Goal: Information Seeking & Learning: Check status

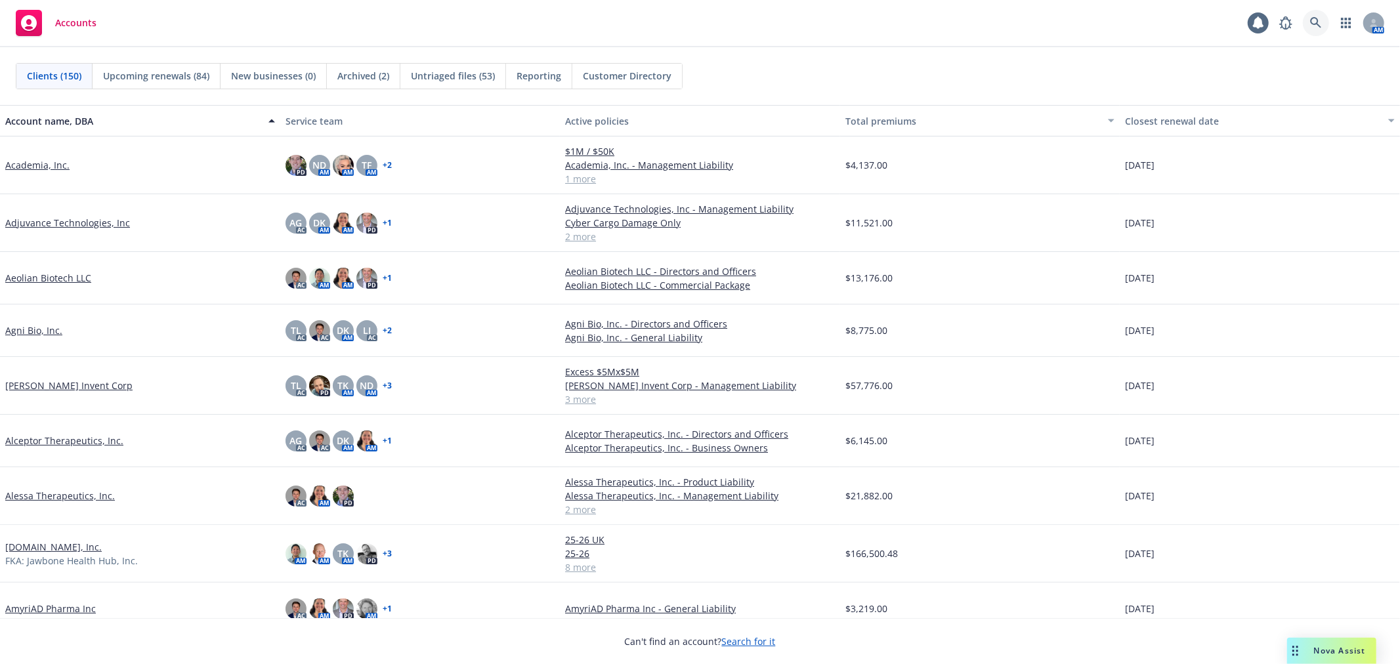
click at [1311, 20] on icon at bounding box center [1315, 22] width 11 height 11
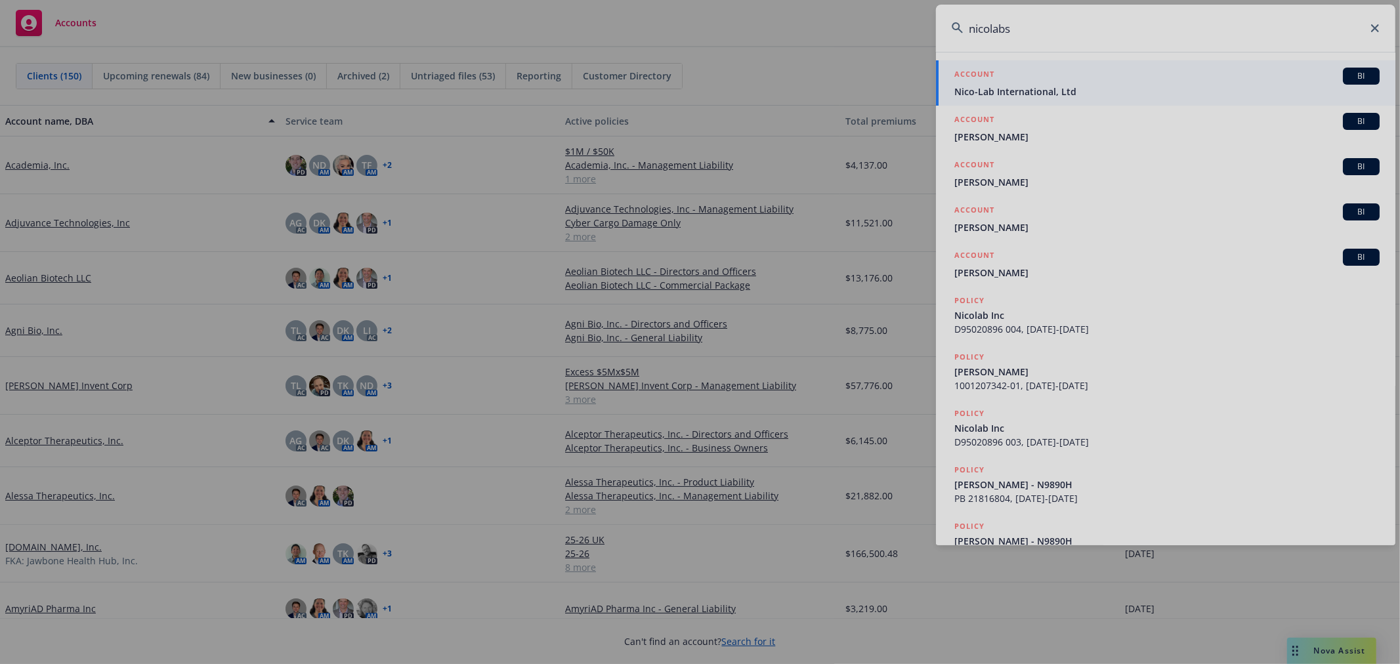
type input "nicolabs"
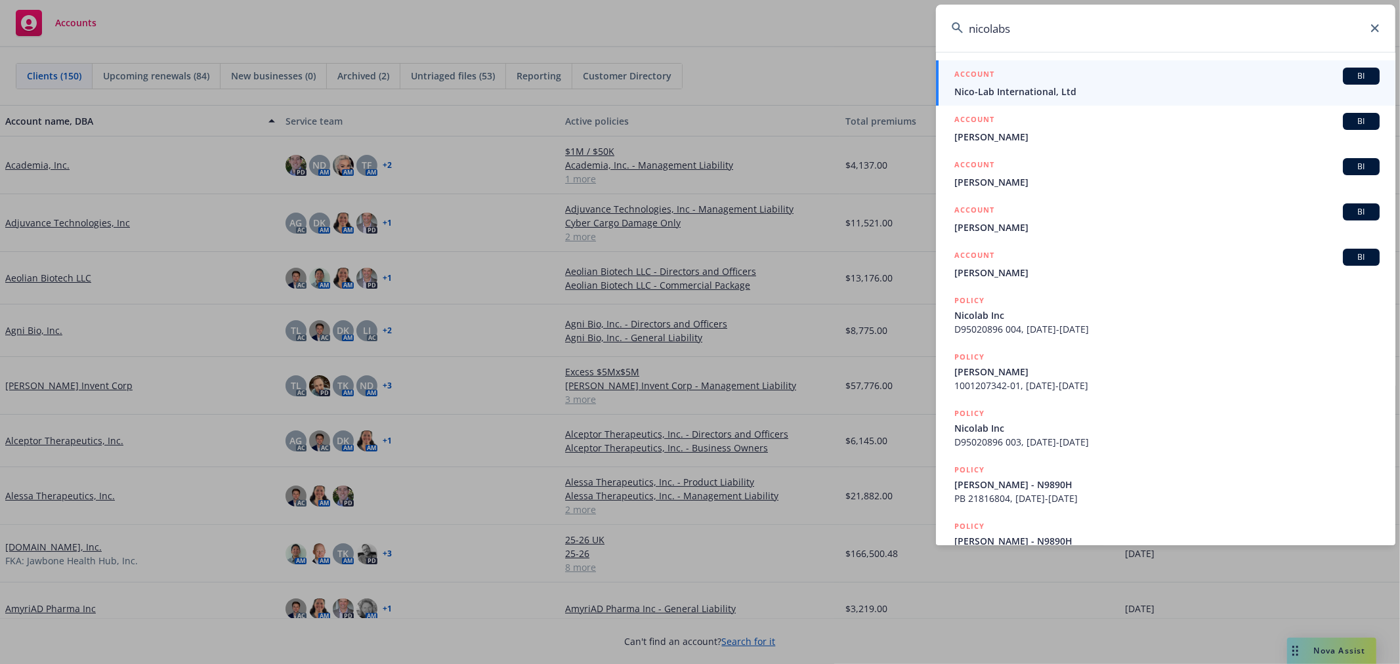
click at [1039, 95] on span "Nico-Lab International, Ltd" at bounding box center [1166, 92] width 425 height 14
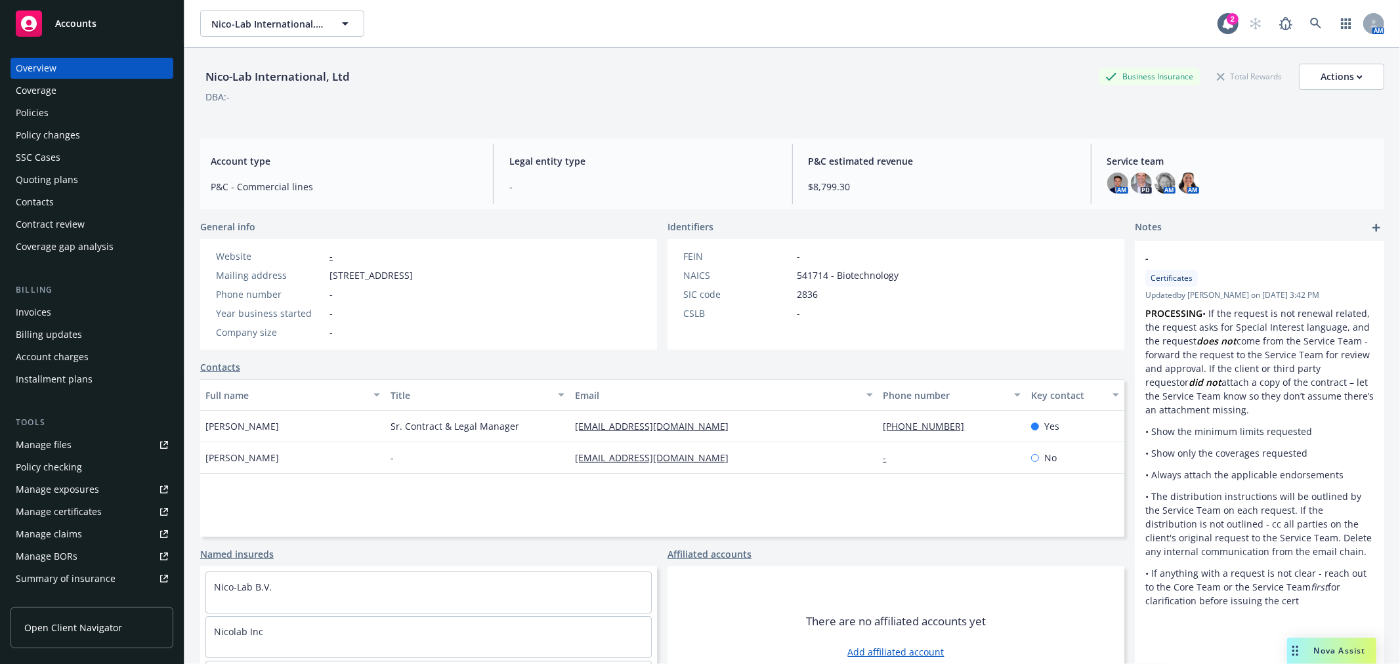
click at [43, 110] on div "Policies" at bounding box center [32, 112] width 33 height 21
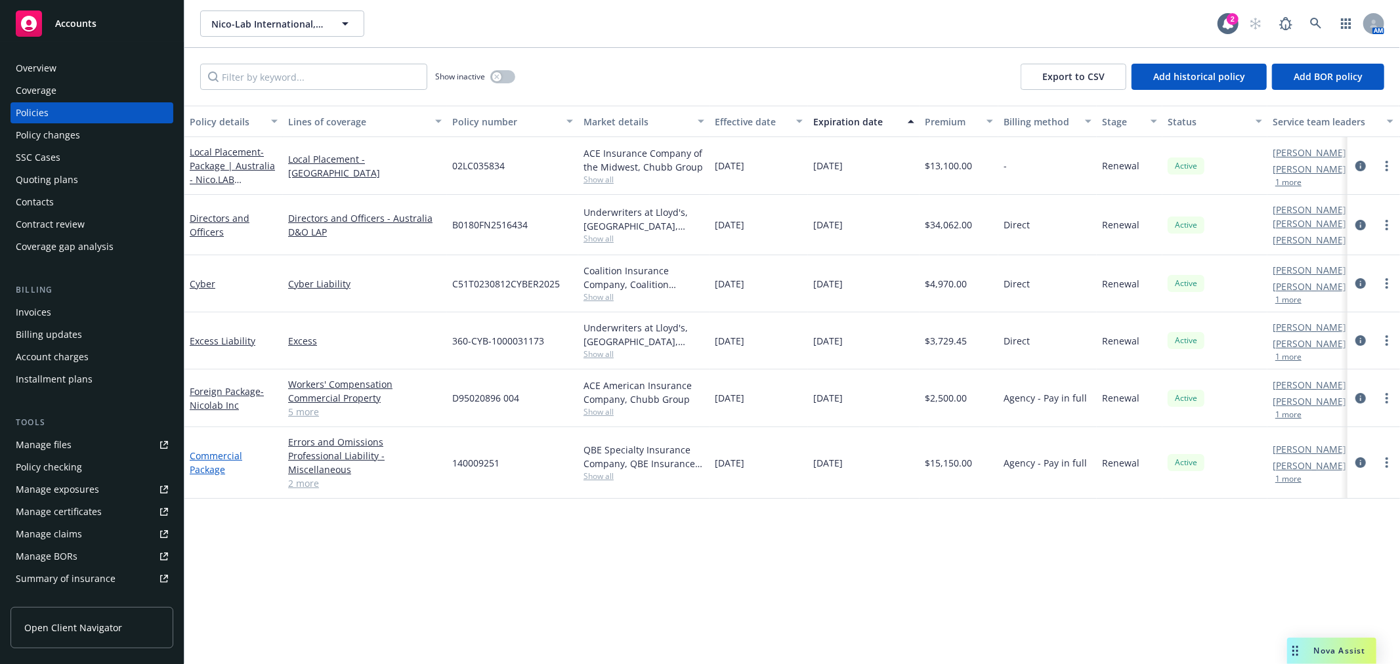
click at [232, 454] on link "Commercial Package" at bounding box center [216, 463] width 53 height 26
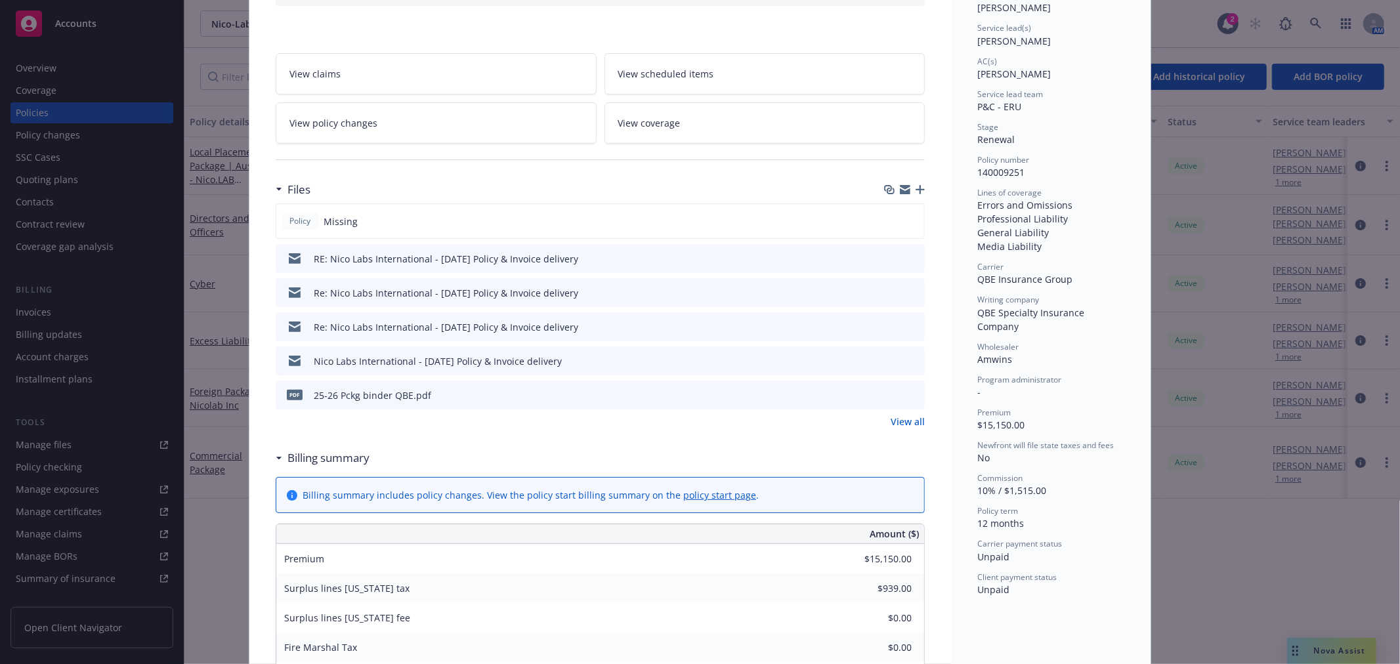
scroll to position [146, 0]
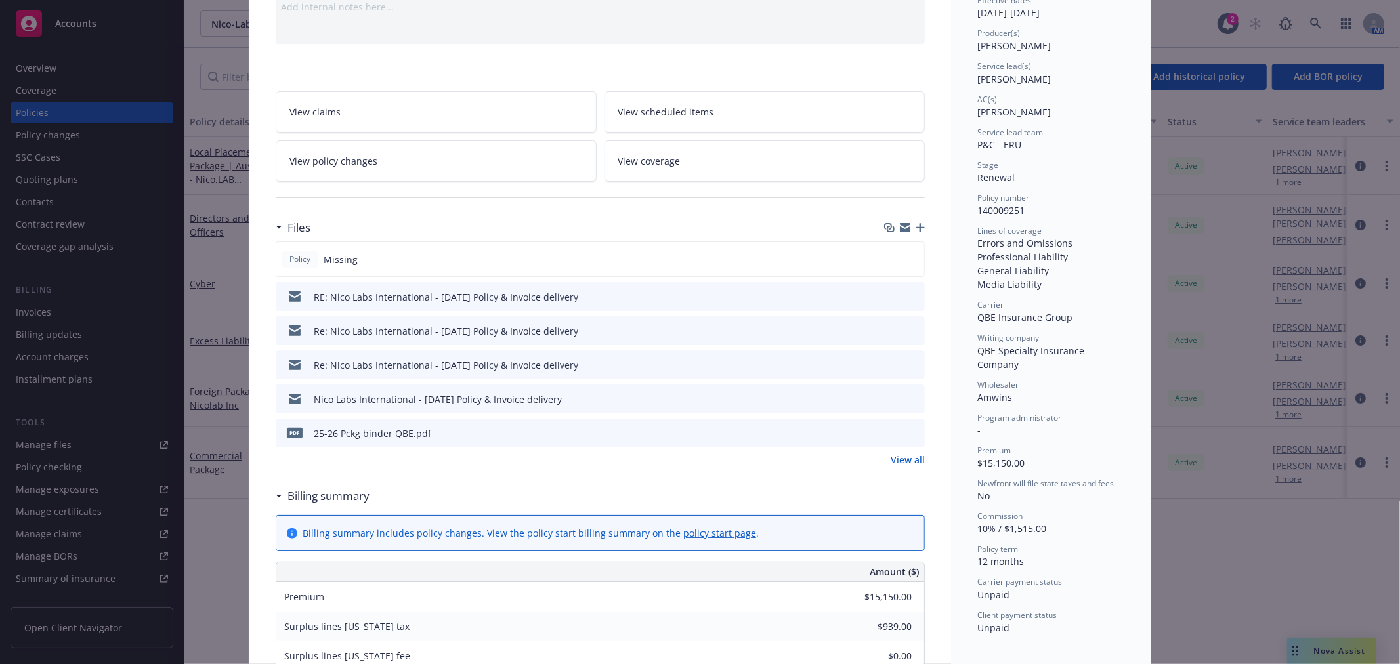
click at [908, 295] on icon "preview file" at bounding box center [912, 295] width 12 height 9
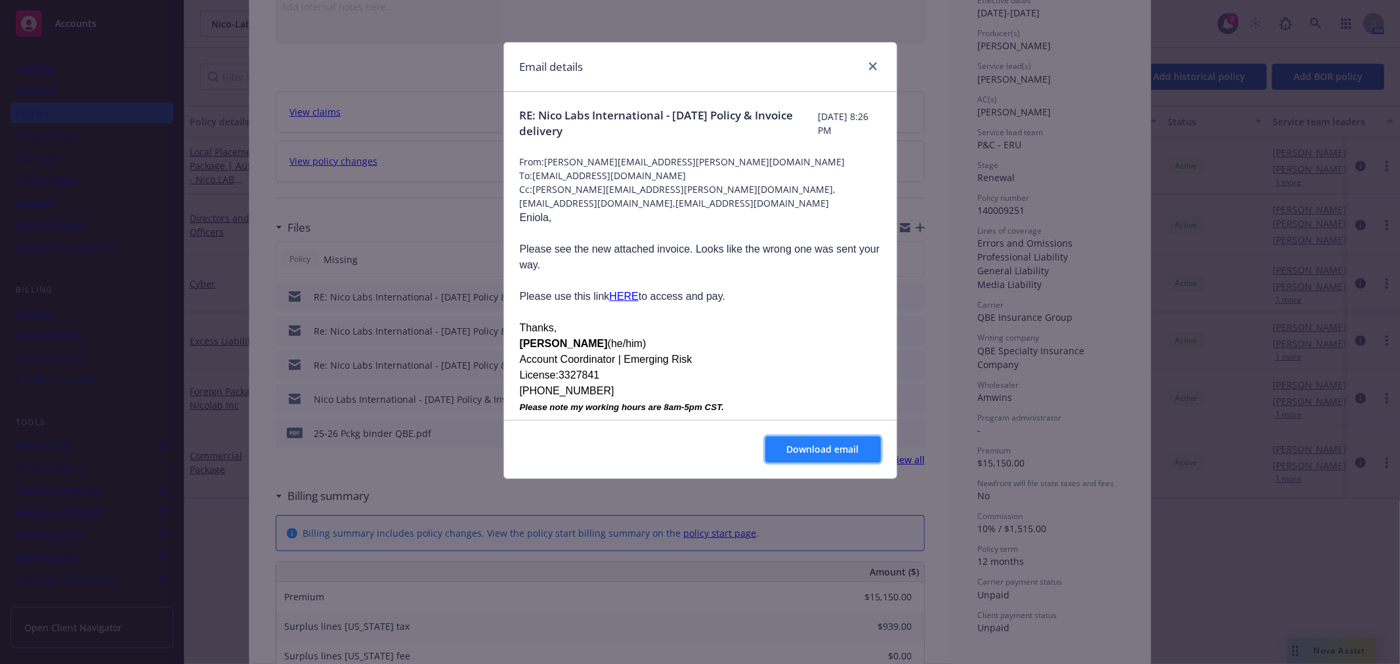
click at [817, 448] on span "Download email" at bounding box center [823, 449] width 72 height 12
click at [863, 62] on div at bounding box center [870, 66] width 21 height 17
click at [869, 66] on icon "close" at bounding box center [873, 66] width 8 height 8
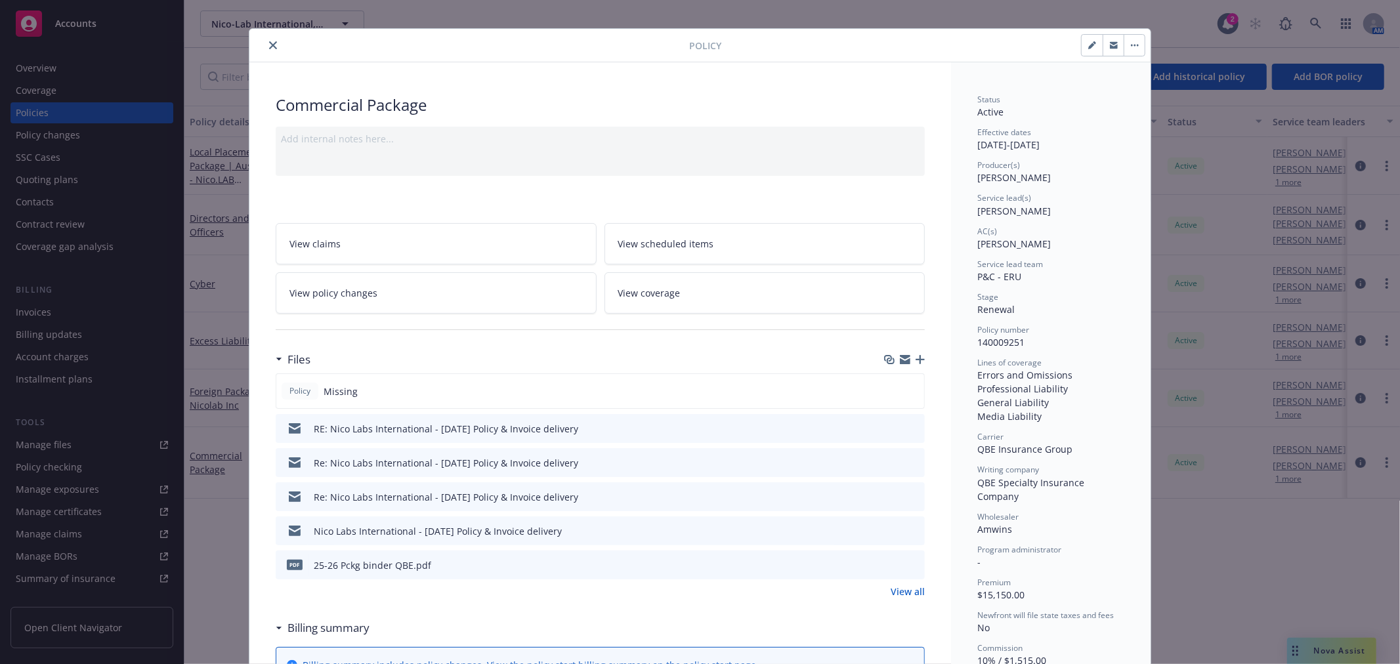
scroll to position [0, 0]
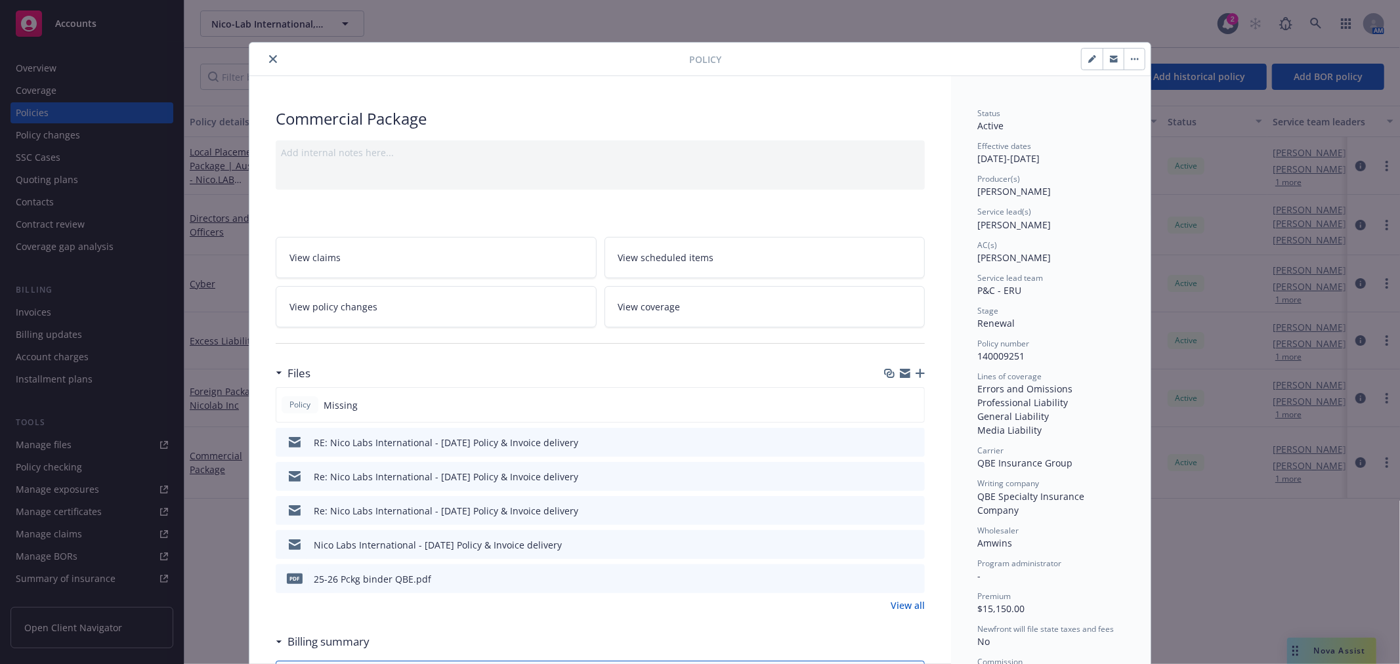
click at [269, 58] on icon "close" at bounding box center [273, 59] width 8 height 8
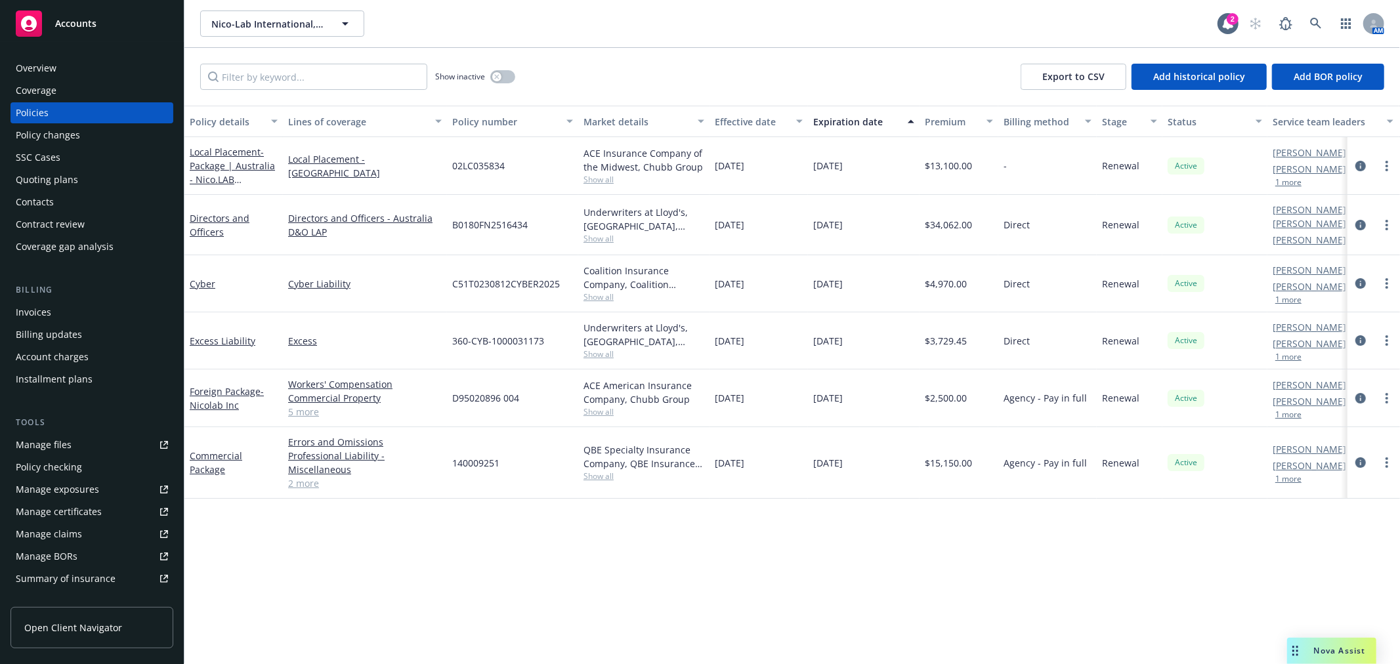
click at [1326, 651] on span "Nova Assist" at bounding box center [1340, 650] width 52 height 11
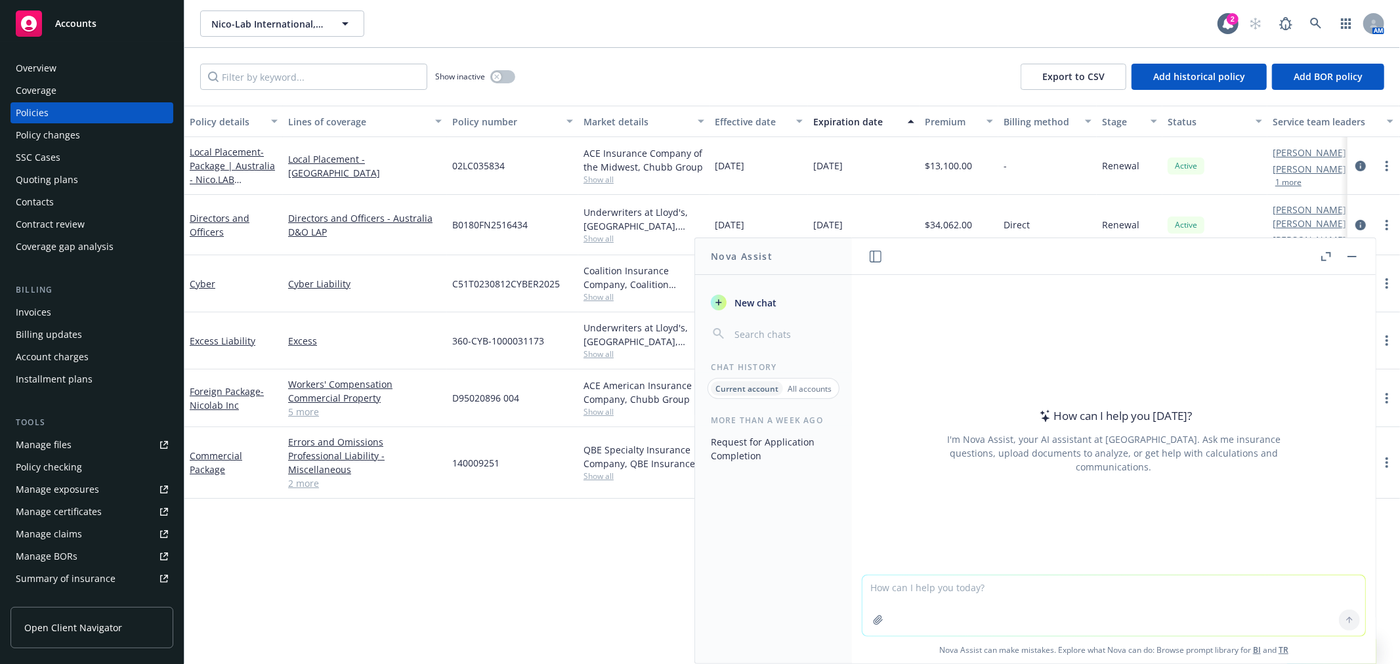
click at [904, 594] on textarea at bounding box center [1113, 606] width 503 height 60
click at [862, 592] on textarea "Make this sound better" at bounding box center [1113, 599] width 503 height 74
paste textarea "Hi [PERSON_NAME], I hope all is well. I am reaching out about the attached invo…"
type textarea "Make this sound better Hi Eniola, I hope all is well. I am reaching out about t…"
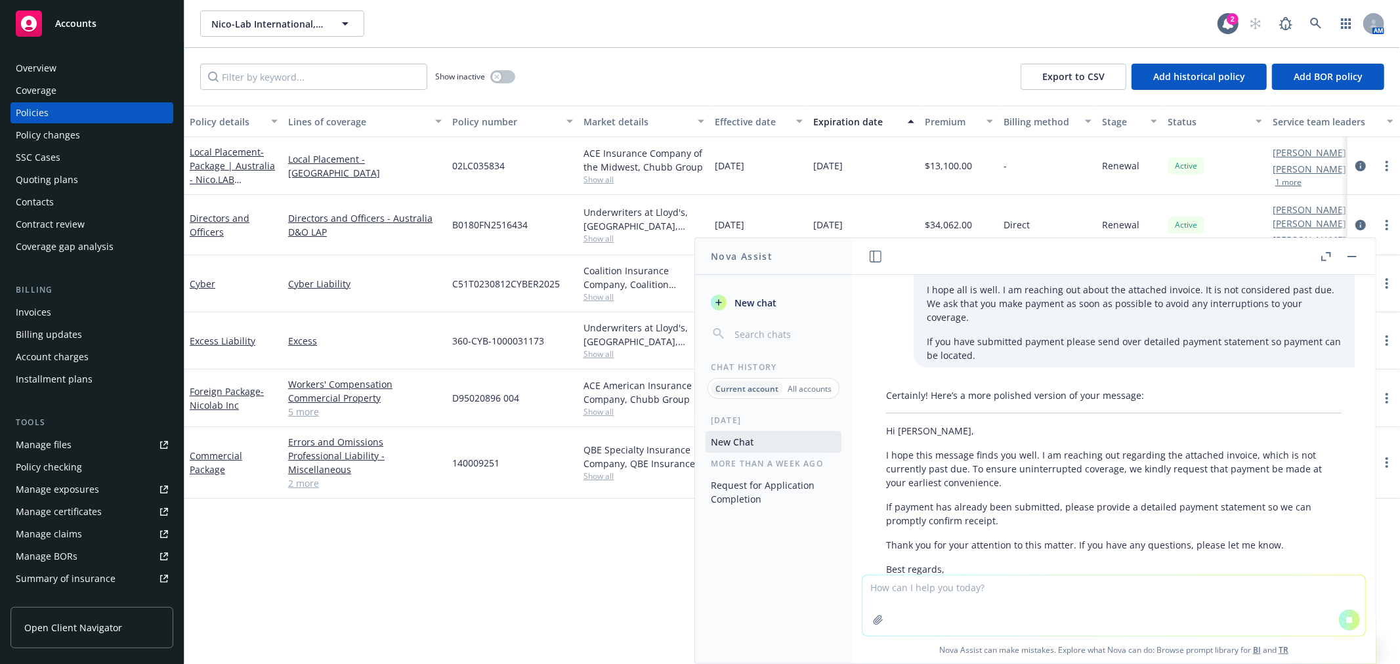
scroll to position [104, 0]
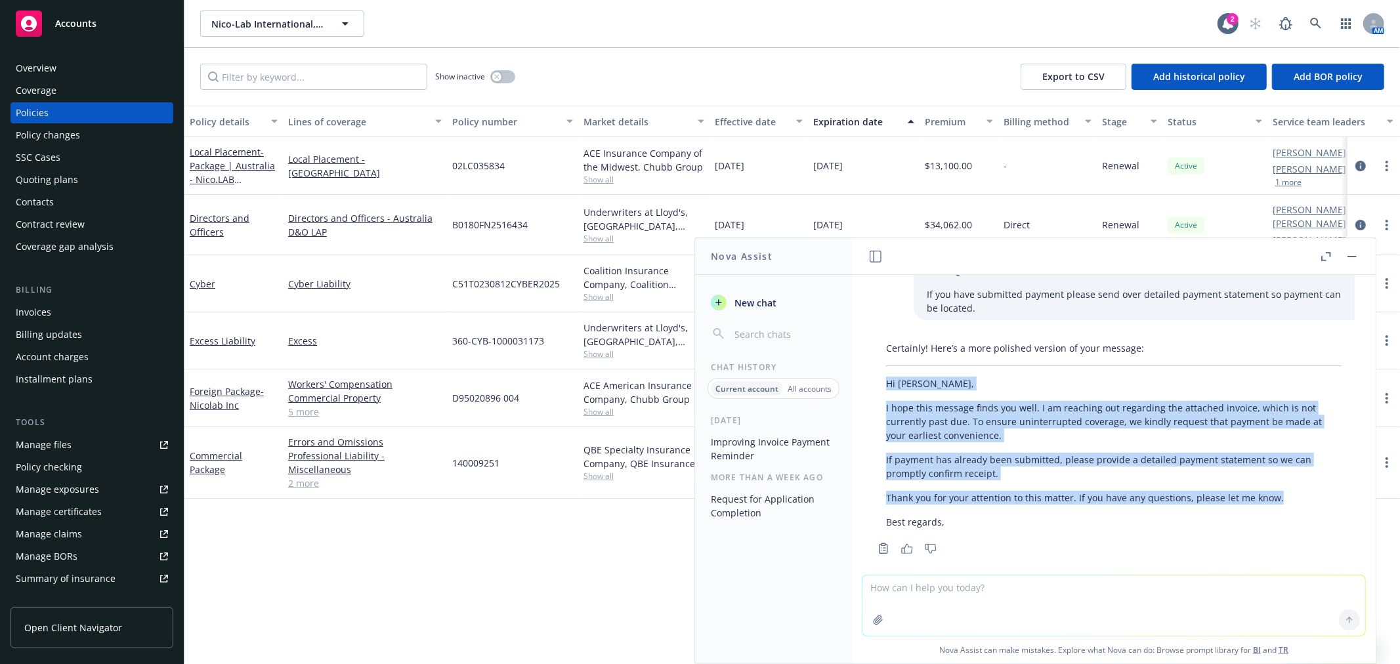
drag, startPoint x: 1280, startPoint y: 486, endPoint x: 886, endPoint y: 372, distance: 410.2
click at [886, 372] on div "Certainly! Here’s a more polished version of your message: Hi [PERSON_NAME], I …" at bounding box center [1114, 435] width 482 height 198
copy div "Hi [PERSON_NAME], I hope this message finds you well. I am reaching out regardi…"
click at [1308, 28] on link at bounding box center [1316, 24] width 26 height 26
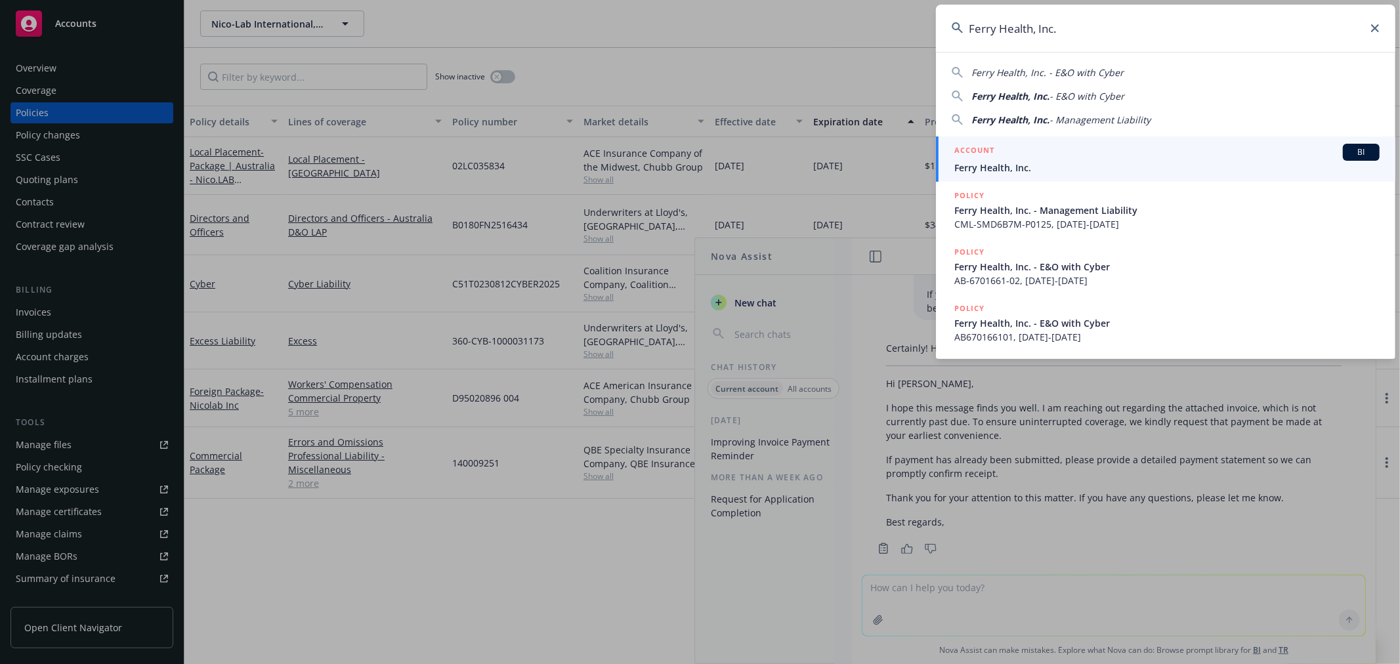
type input "Ferry Health, Inc."
click at [1008, 155] on div "ACCOUNT BI" at bounding box center [1166, 152] width 425 height 17
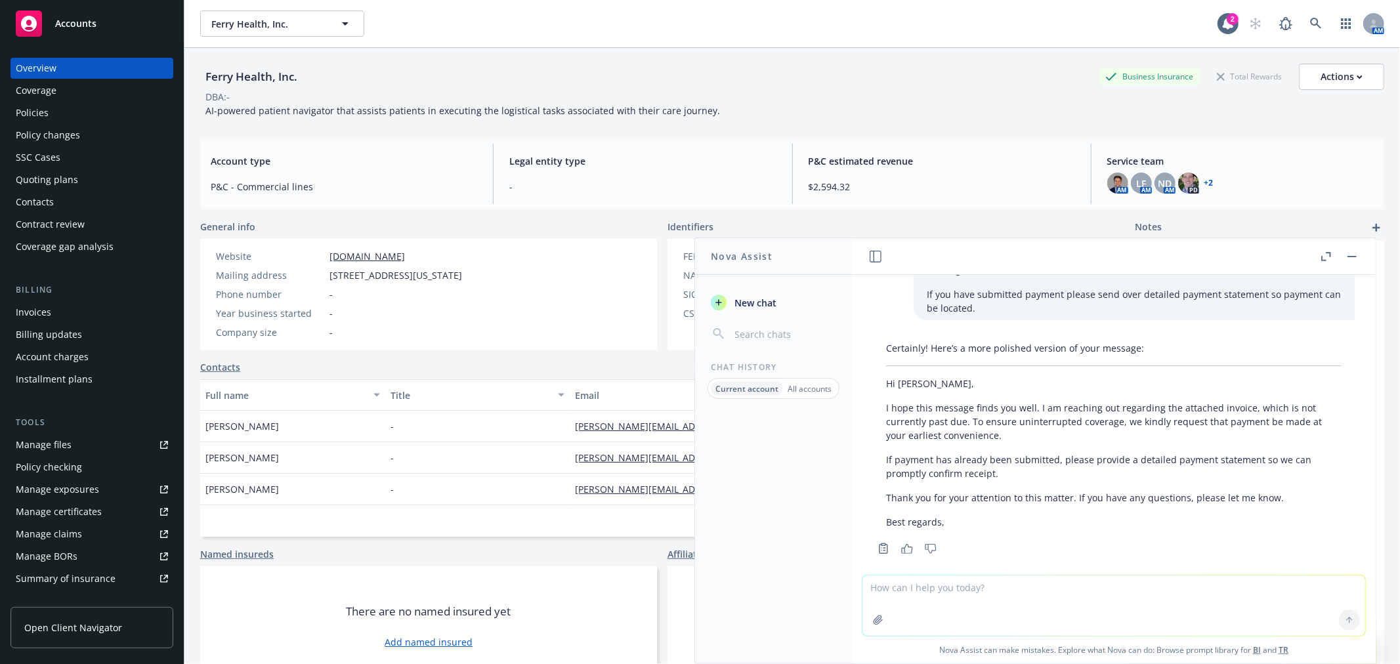
click at [41, 114] on div "Policies" at bounding box center [32, 112] width 33 height 21
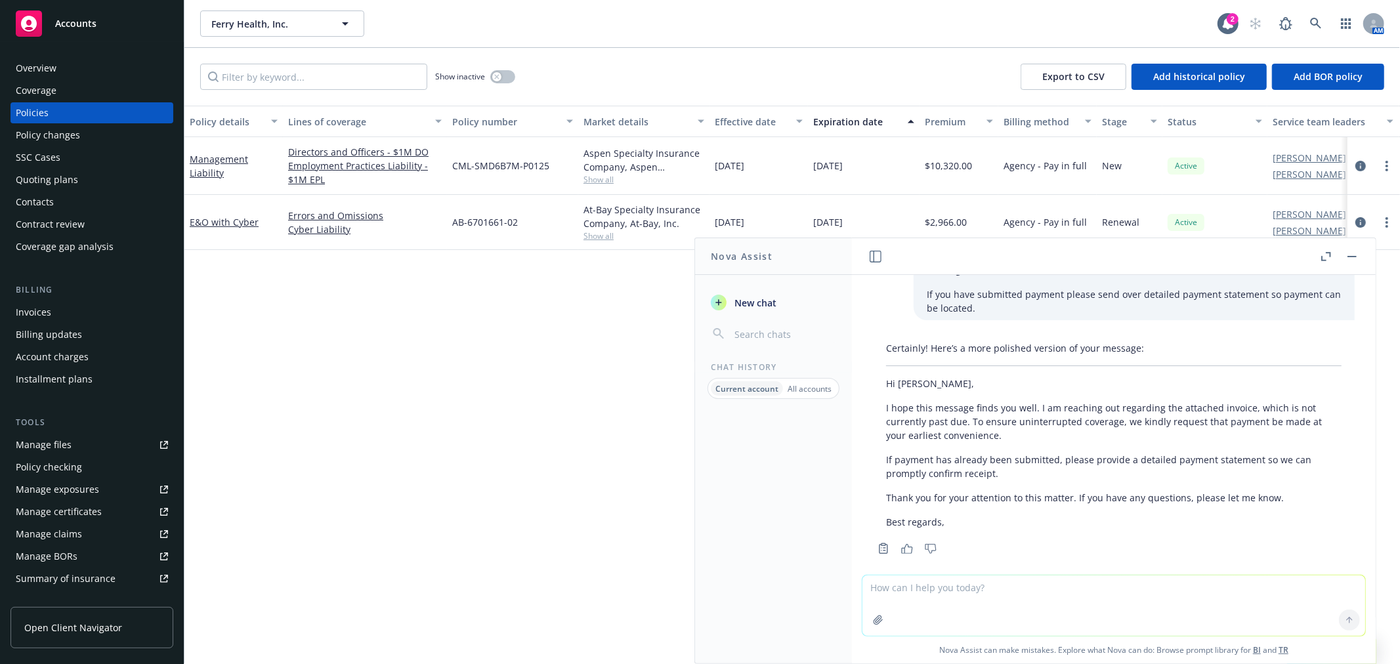
click at [1349, 263] on button "button" at bounding box center [1352, 257] width 16 height 16
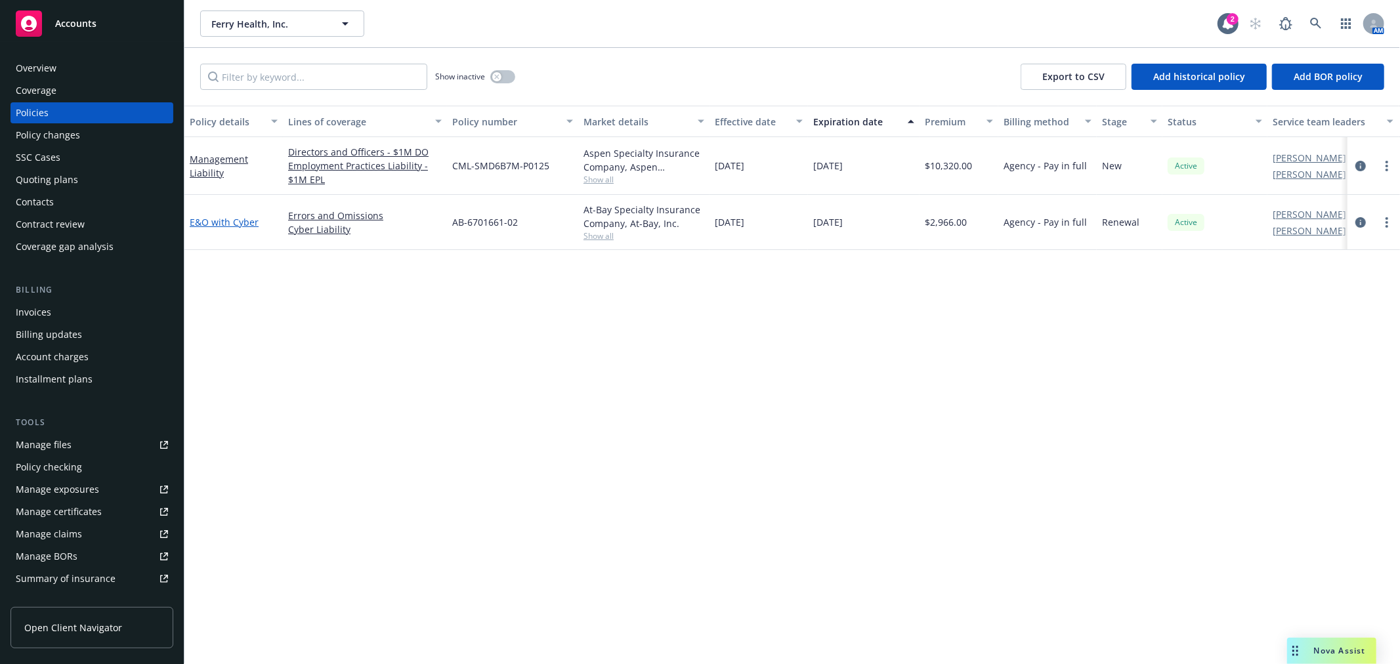
click at [201, 224] on link "E&O with Cyber" at bounding box center [224, 222] width 69 height 12
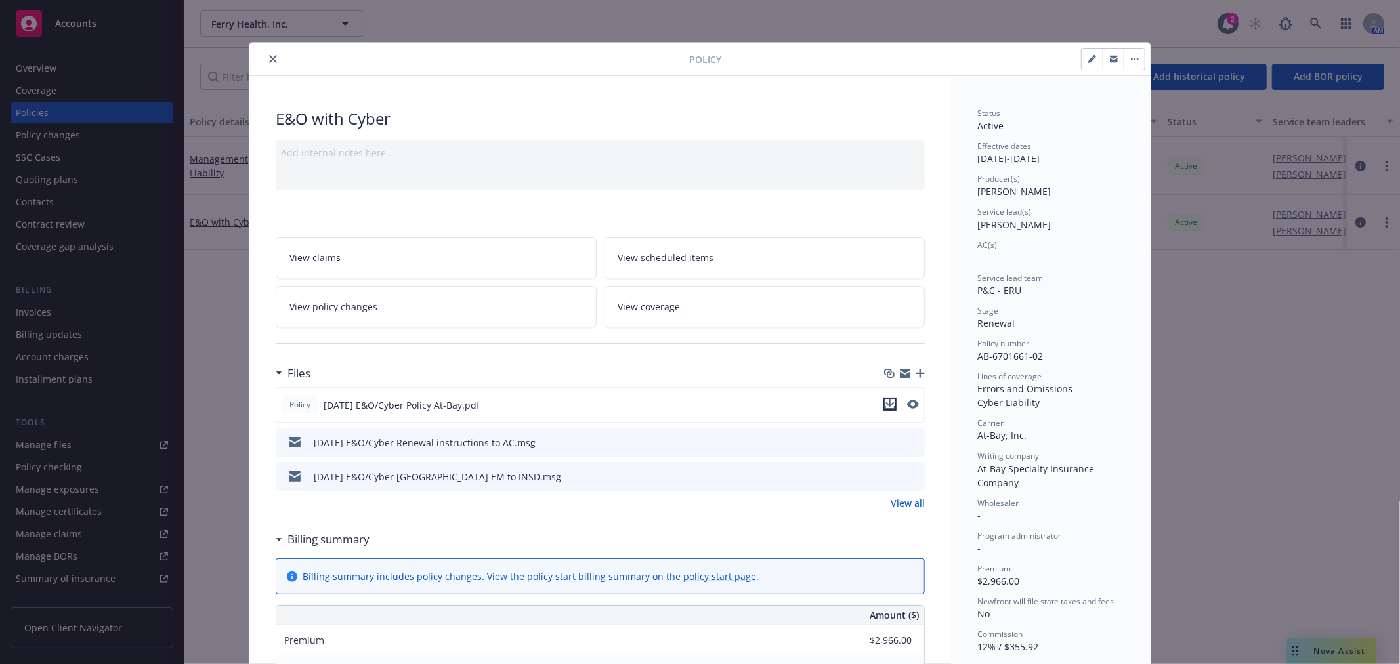
click at [887, 404] on icon "download file" at bounding box center [890, 403] width 9 height 8
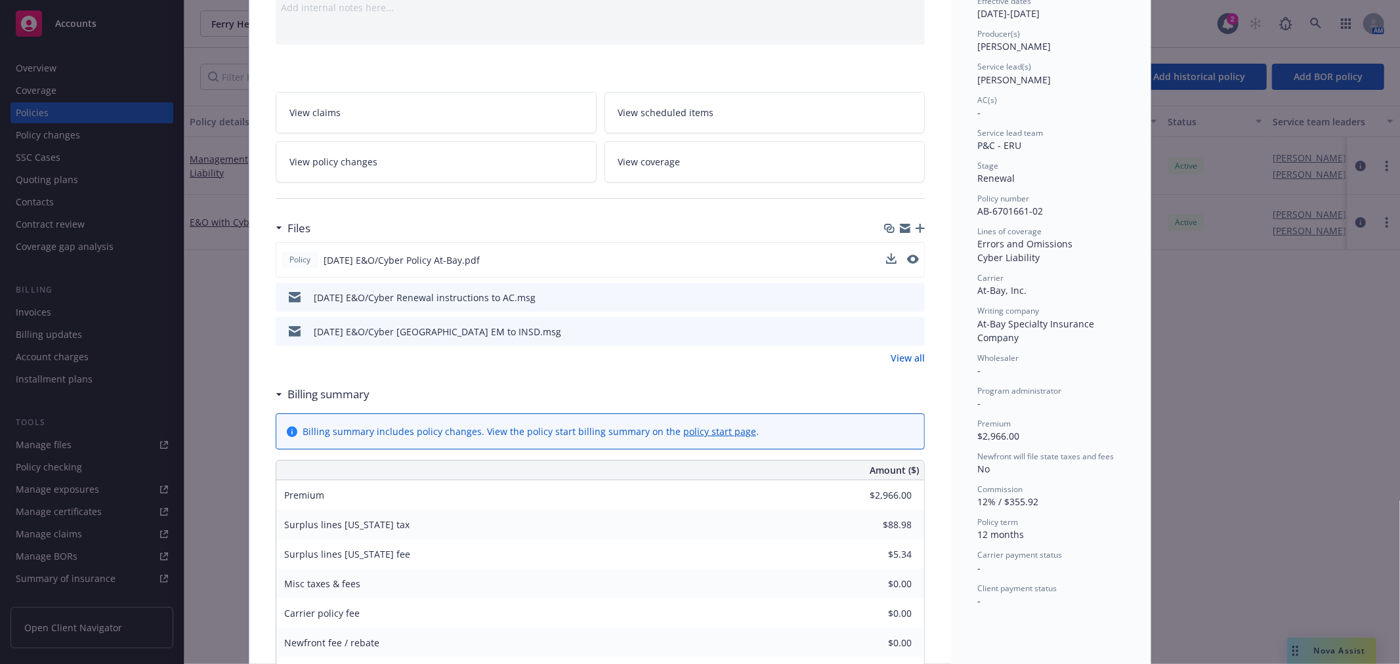
scroll to position [146, 0]
click at [913, 331] on icon "preview file" at bounding box center [912, 330] width 12 height 9
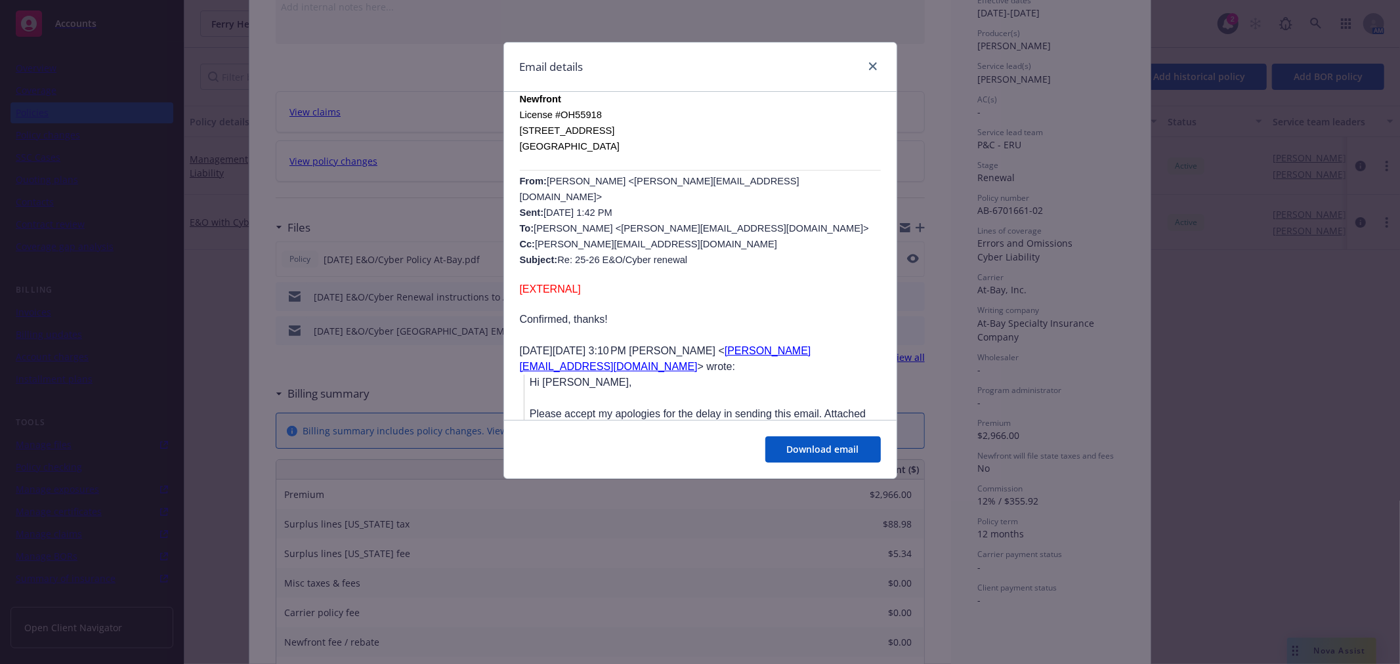
scroll to position [0, 0]
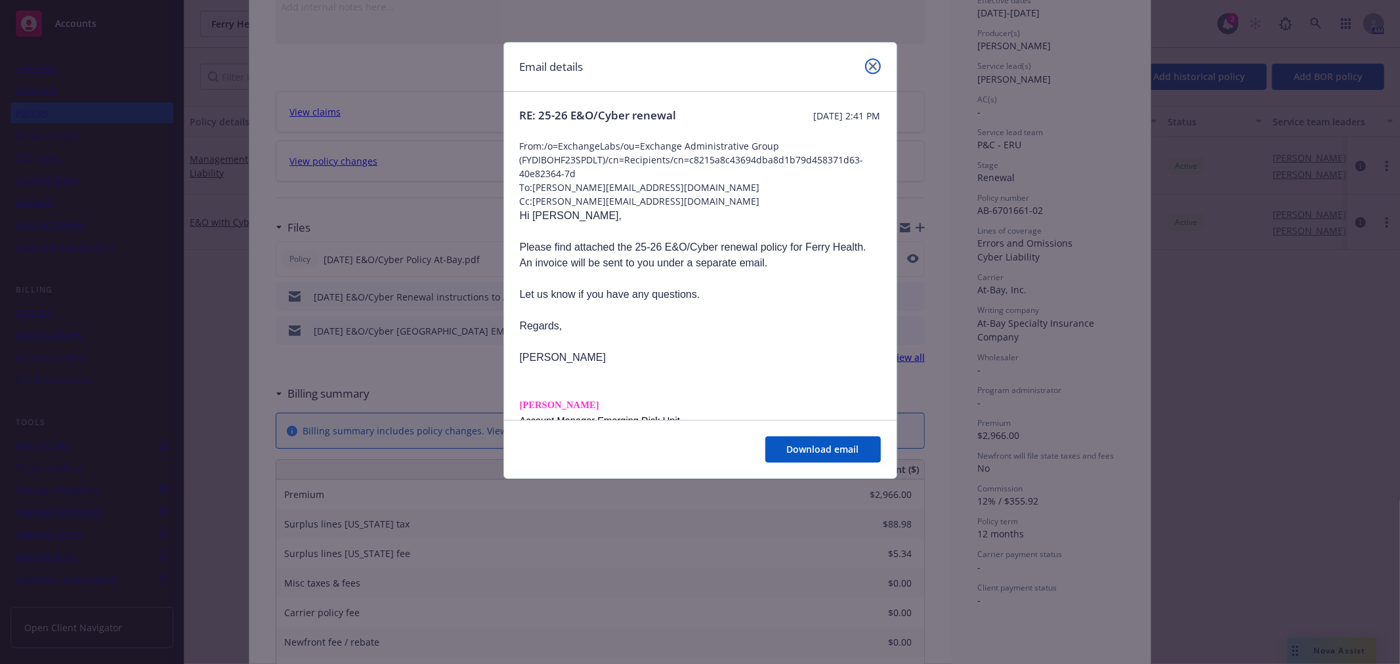
click at [868, 66] on link "close" at bounding box center [873, 66] width 16 height 16
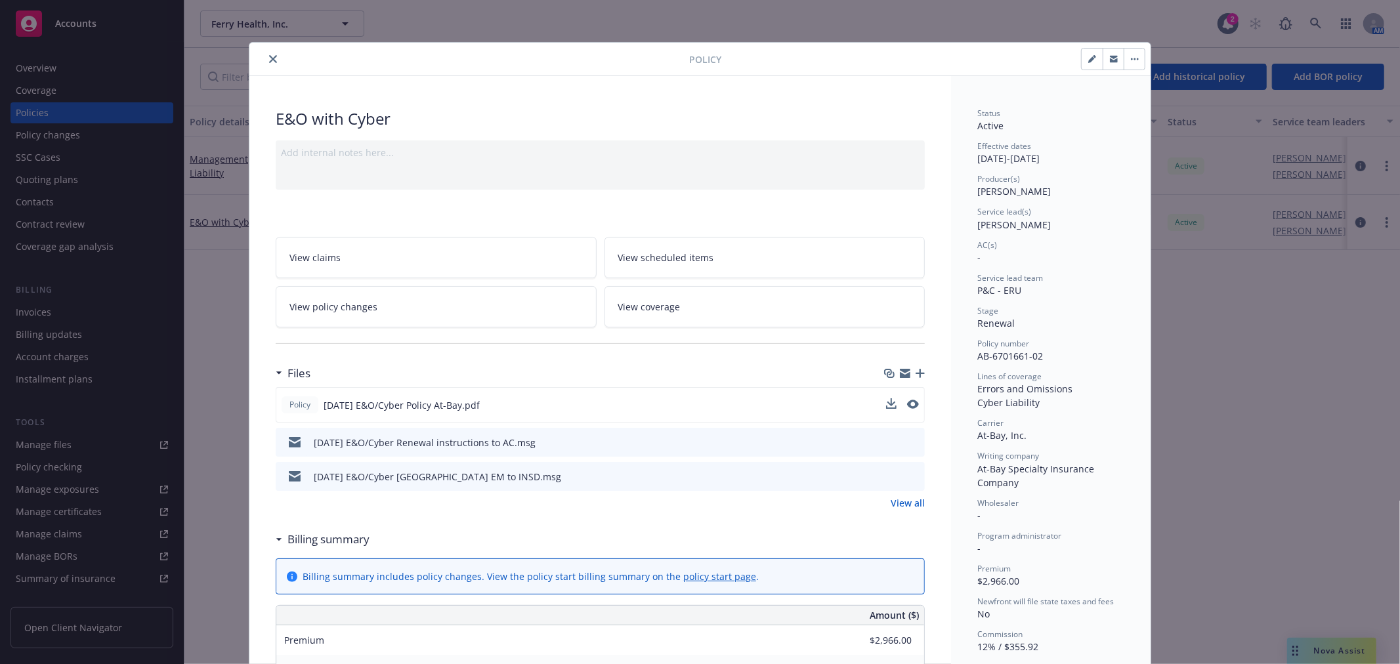
click at [912, 442] on icon "preview file" at bounding box center [912, 441] width 12 height 9
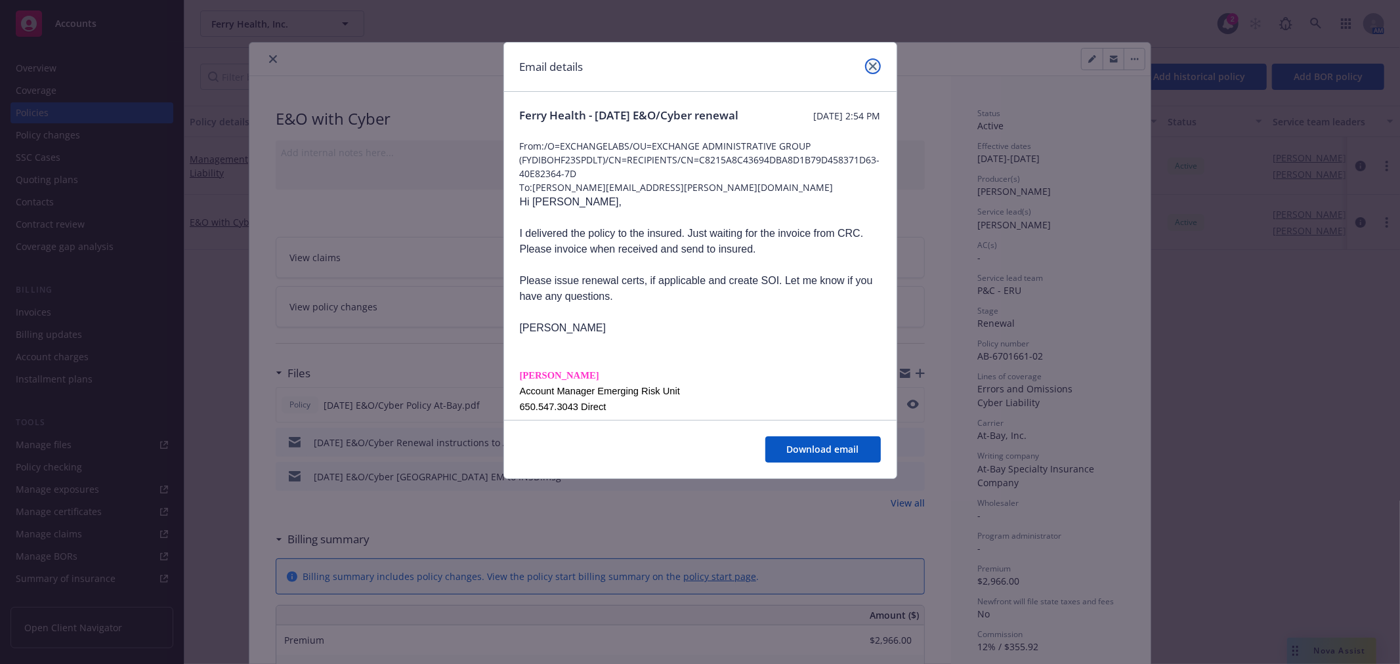
click at [871, 64] on icon "close" at bounding box center [873, 66] width 8 height 8
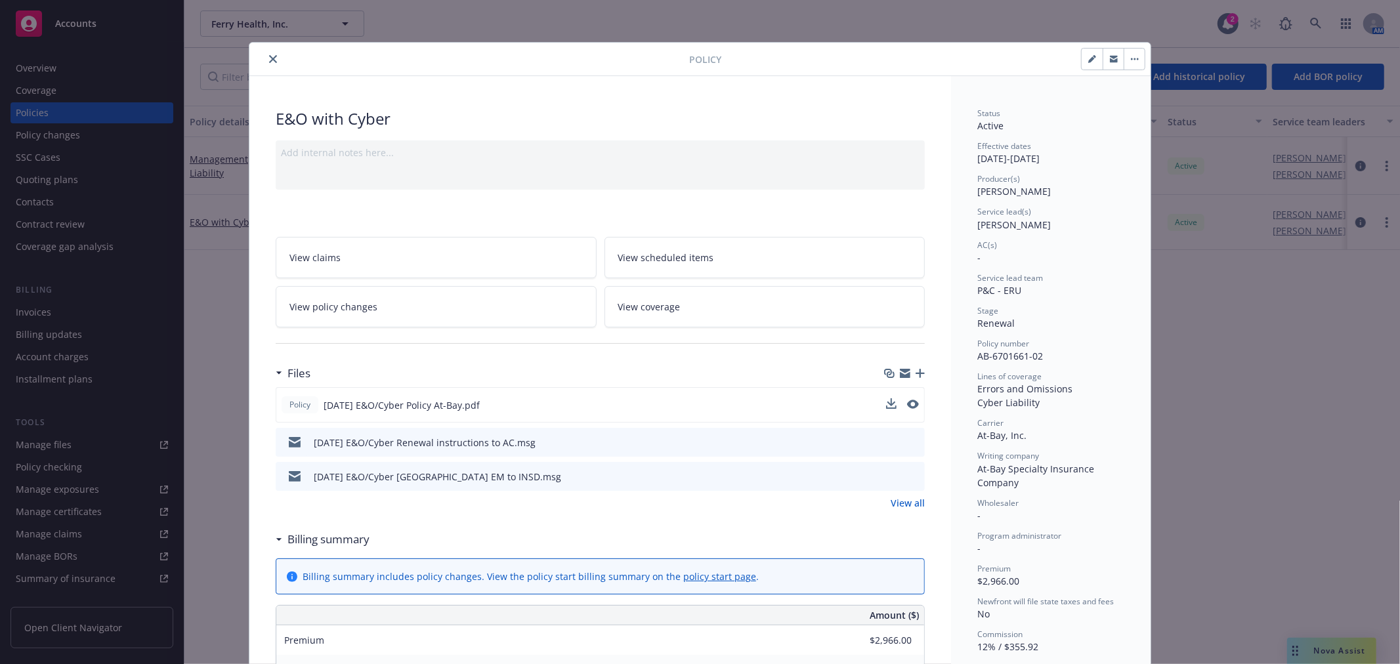
click at [707, 115] on div "E&O with Cyber" at bounding box center [600, 119] width 649 height 22
click at [269, 60] on icon "close" at bounding box center [273, 59] width 8 height 8
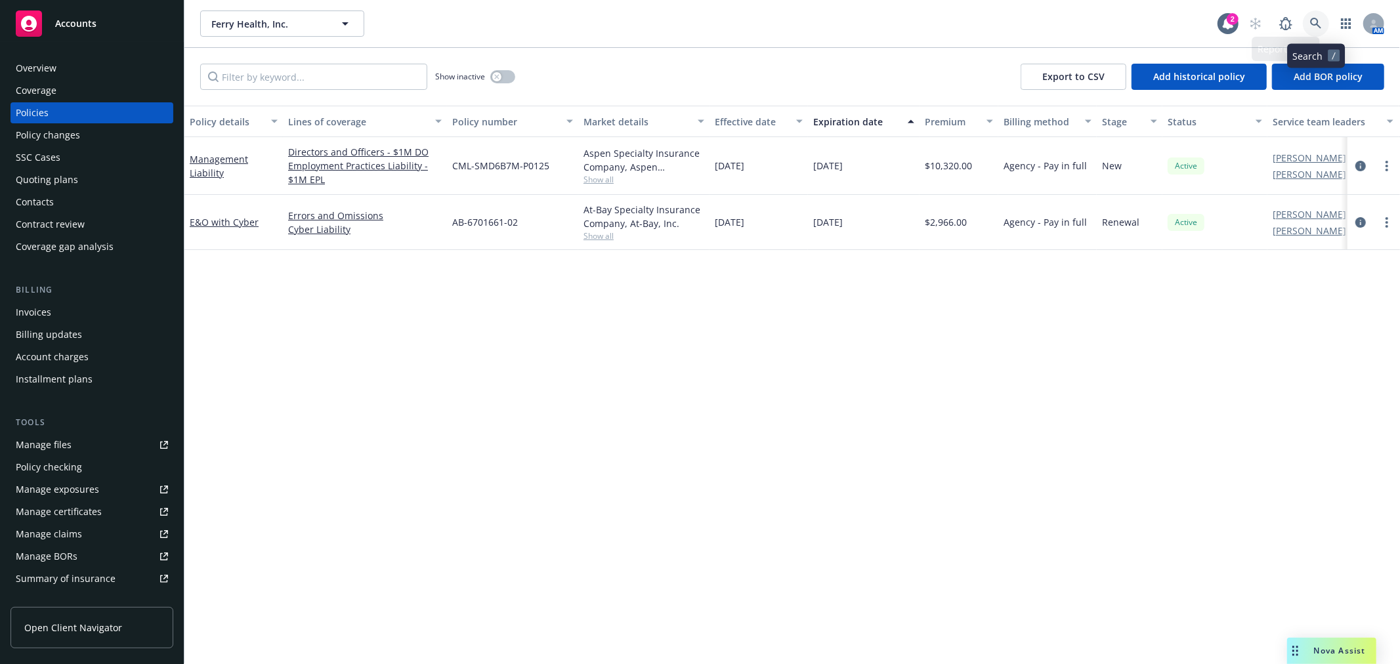
click at [1323, 25] on link at bounding box center [1316, 24] width 26 height 26
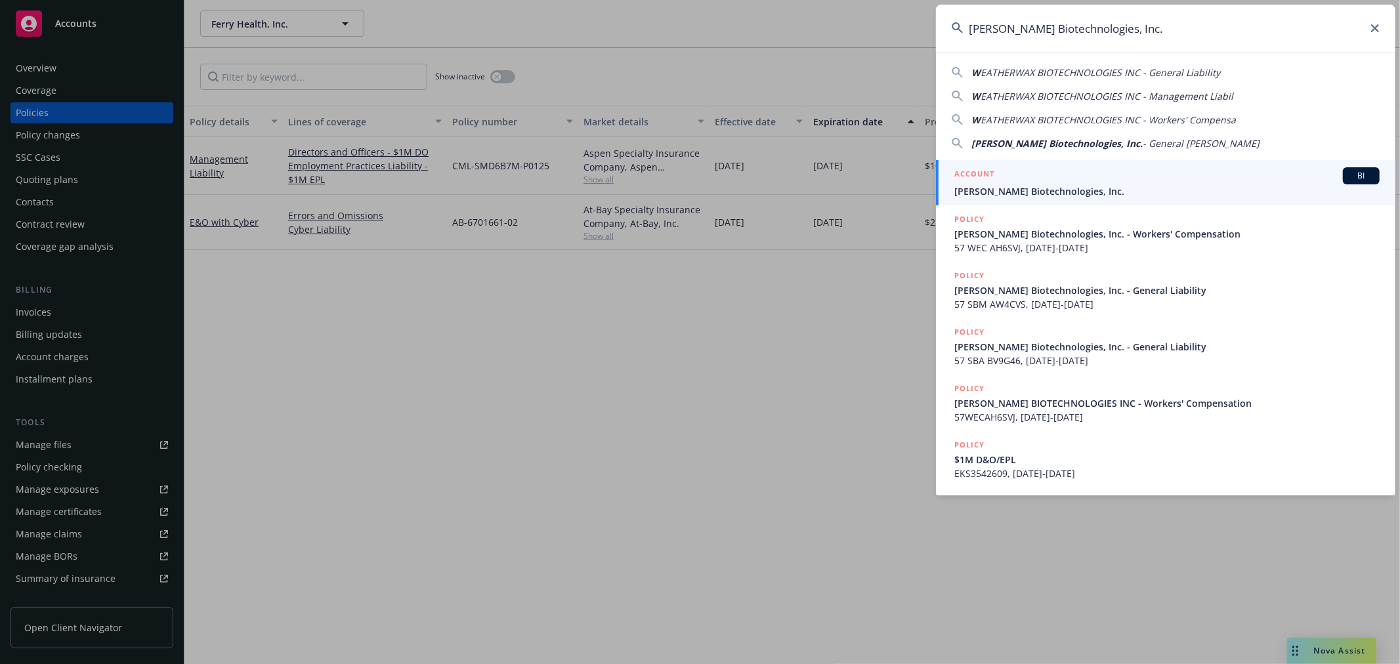
type input "[PERSON_NAME] Biotechnologies, Inc."
click at [1078, 192] on span "[PERSON_NAME] Biotechnologies, Inc." at bounding box center [1166, 191] width 425 height 14
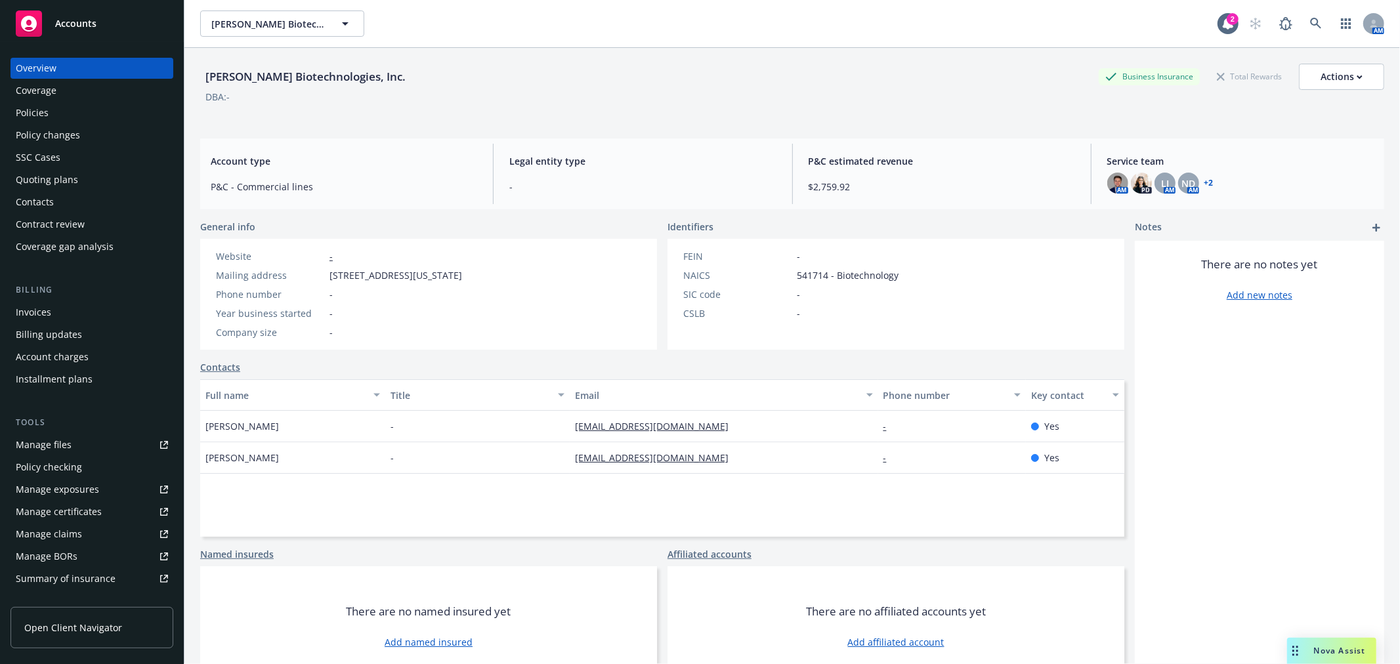
click at [33, 109] on div "Policies" at bounding box center [32, 112] width 33 height 21
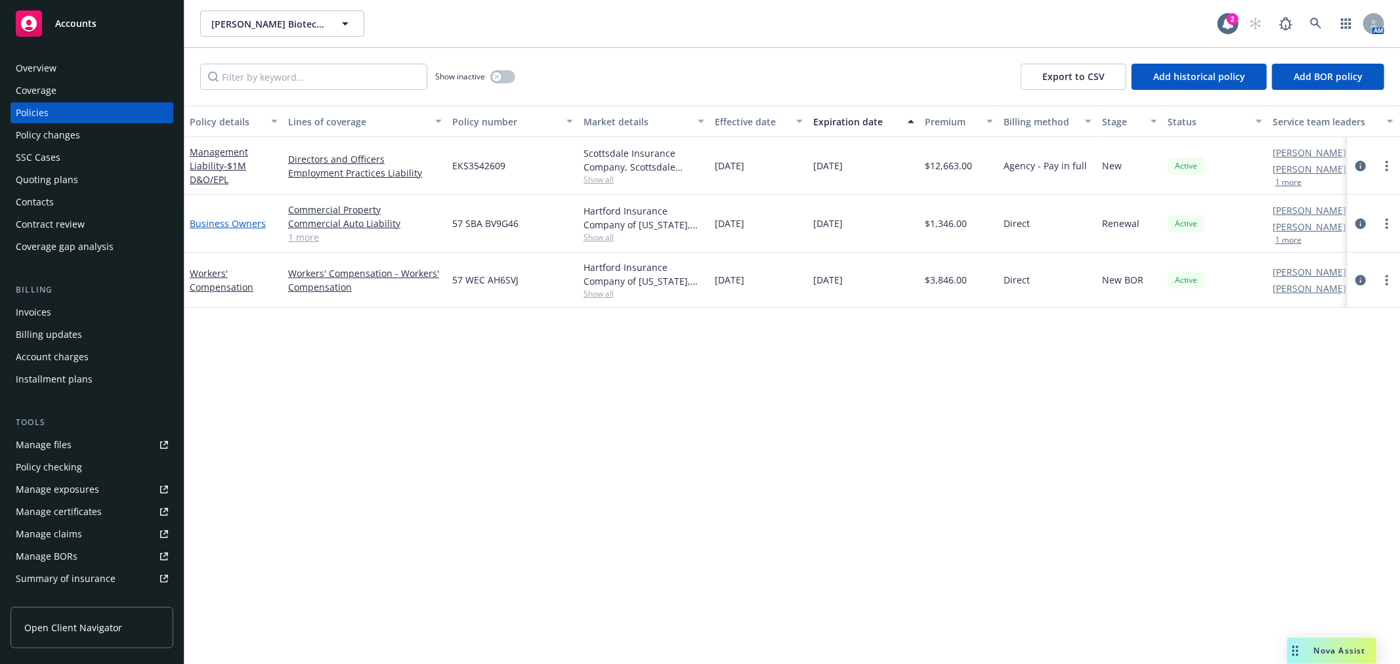
click at [207, 221] on link "Business Owners" at bounding box center [228, 223] width 76 height 12
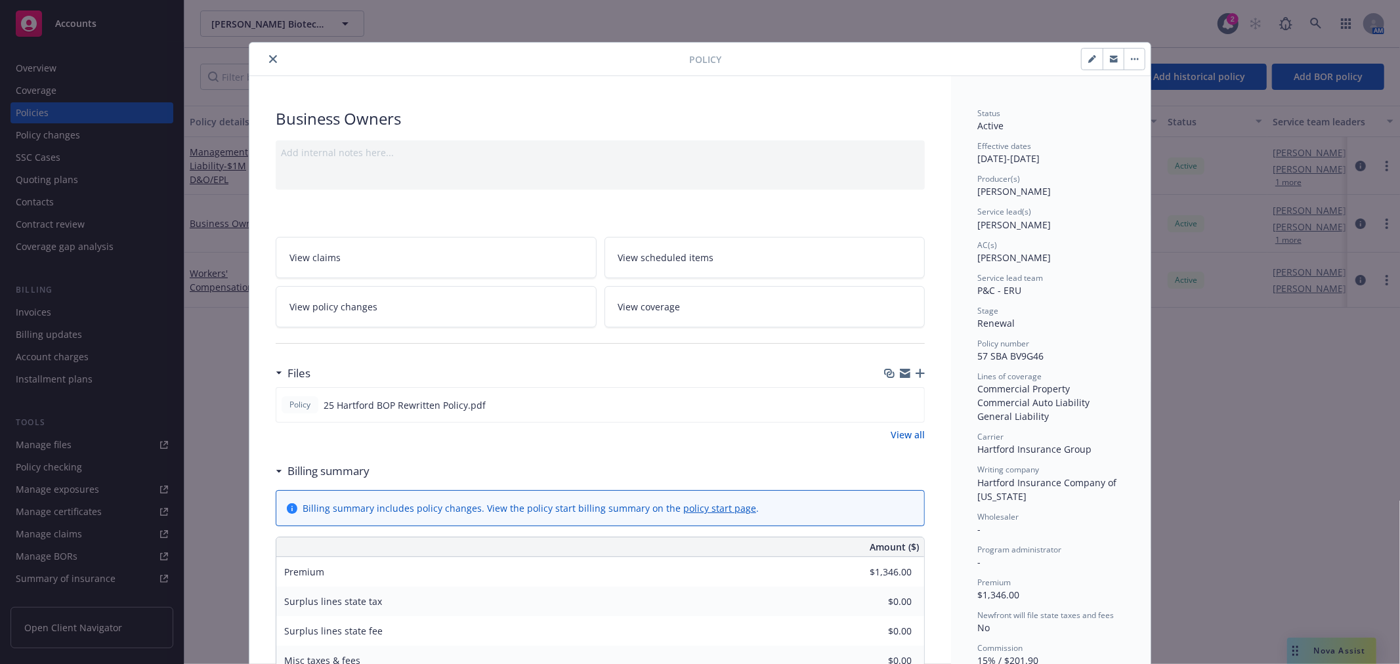
drag, startPoint x: 266, startPoint y: 55, endPoint x: 251, endPoint y: 86, distance: 34.6
click at [269, 55] on icon "close" at bounding box center [273, 59] width 8 height 8
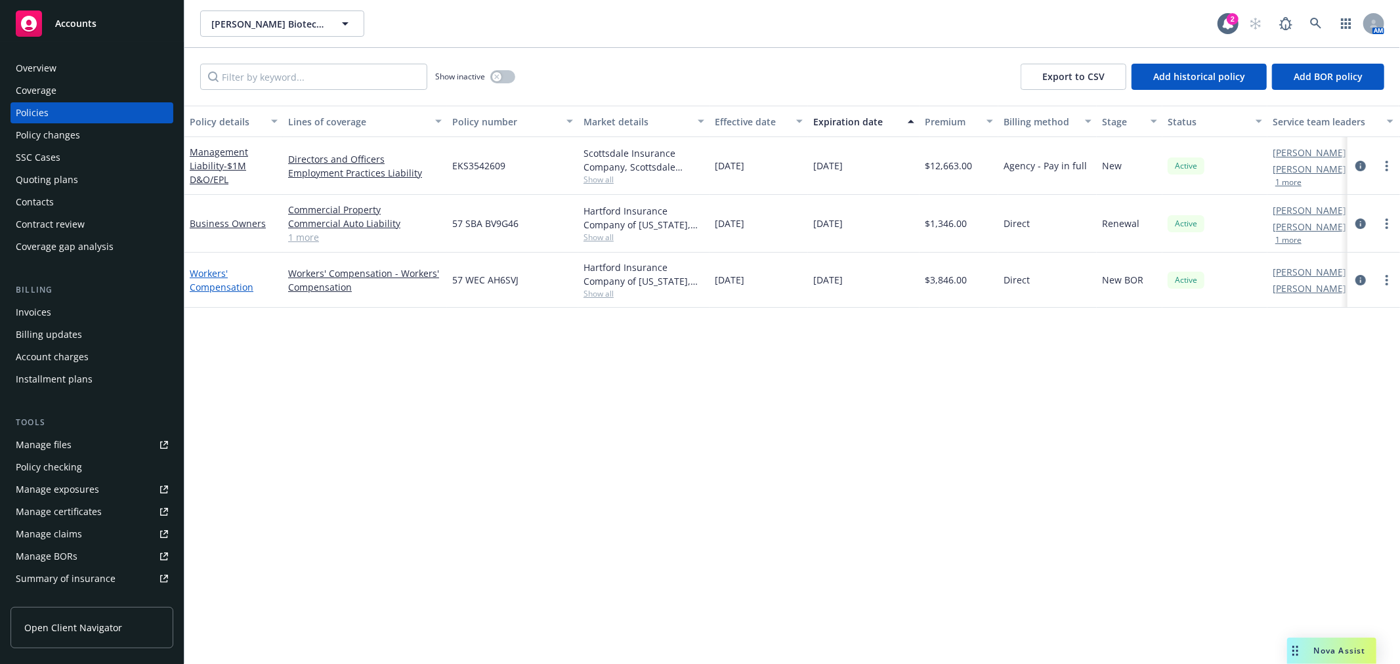
click at [208, 270] on link "Workers' Compensation" at bounding box center [222, 280] width 64 height 26
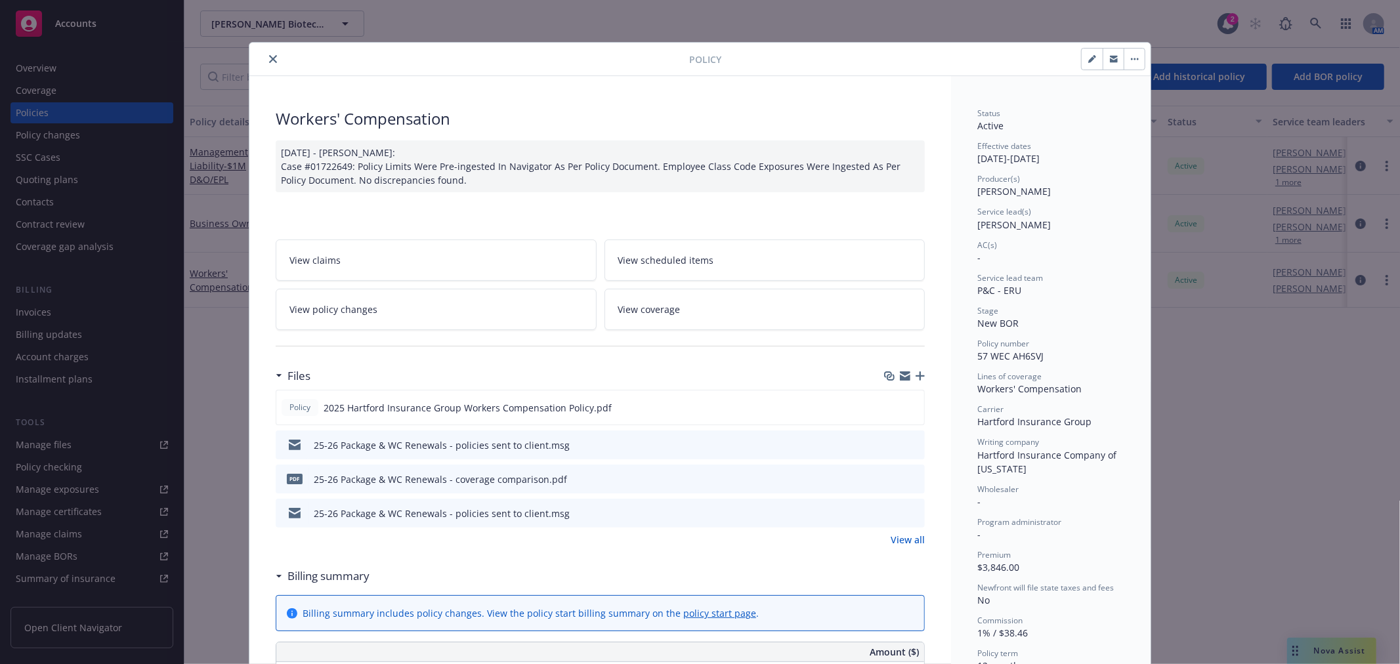
click at [265, 63] on button "close" at bounding box center [273, 59] width 16 height 16
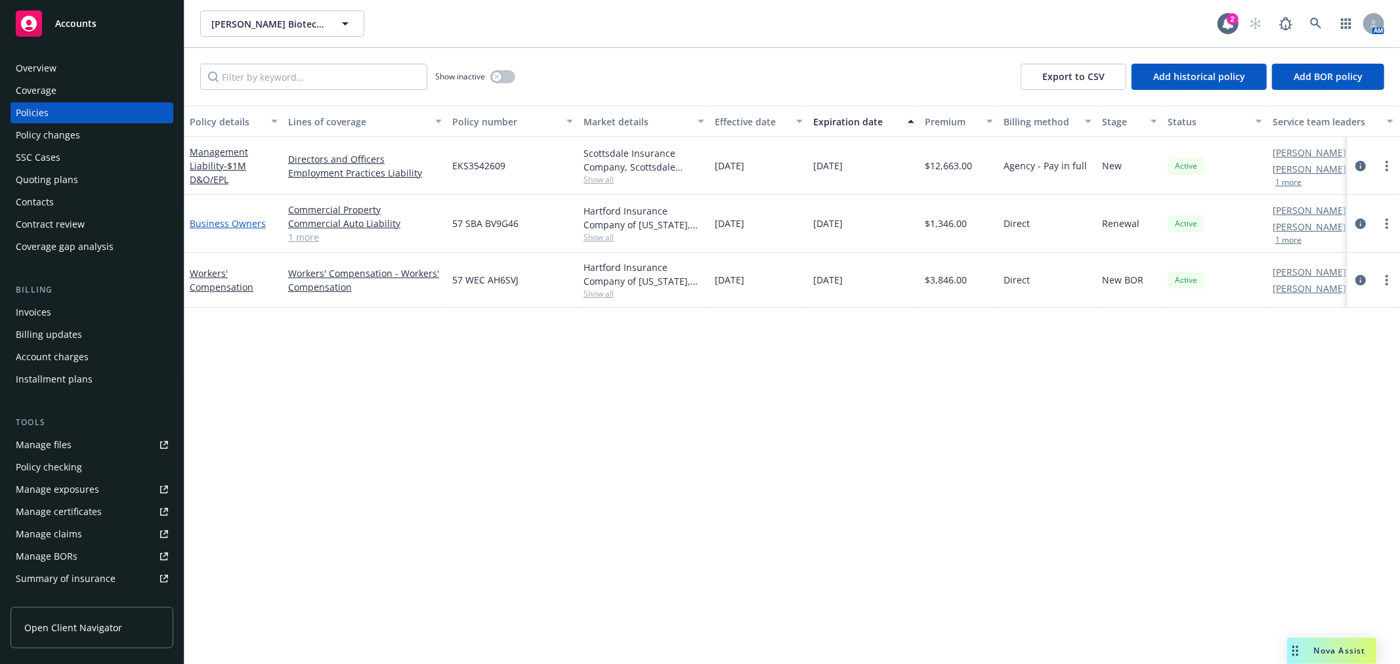
click at [209, 221] on link "Business Owners" at bounding box center [228, 223] width 76 height 12
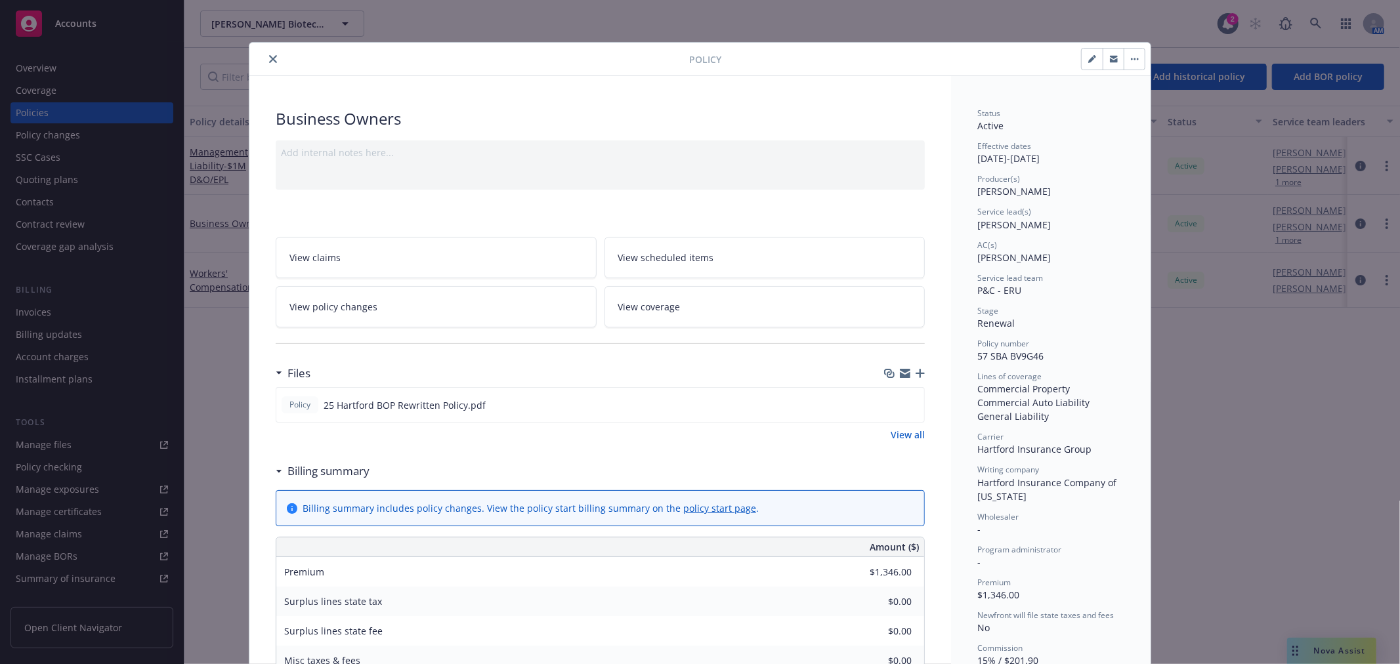
scroll to position [39, 0]
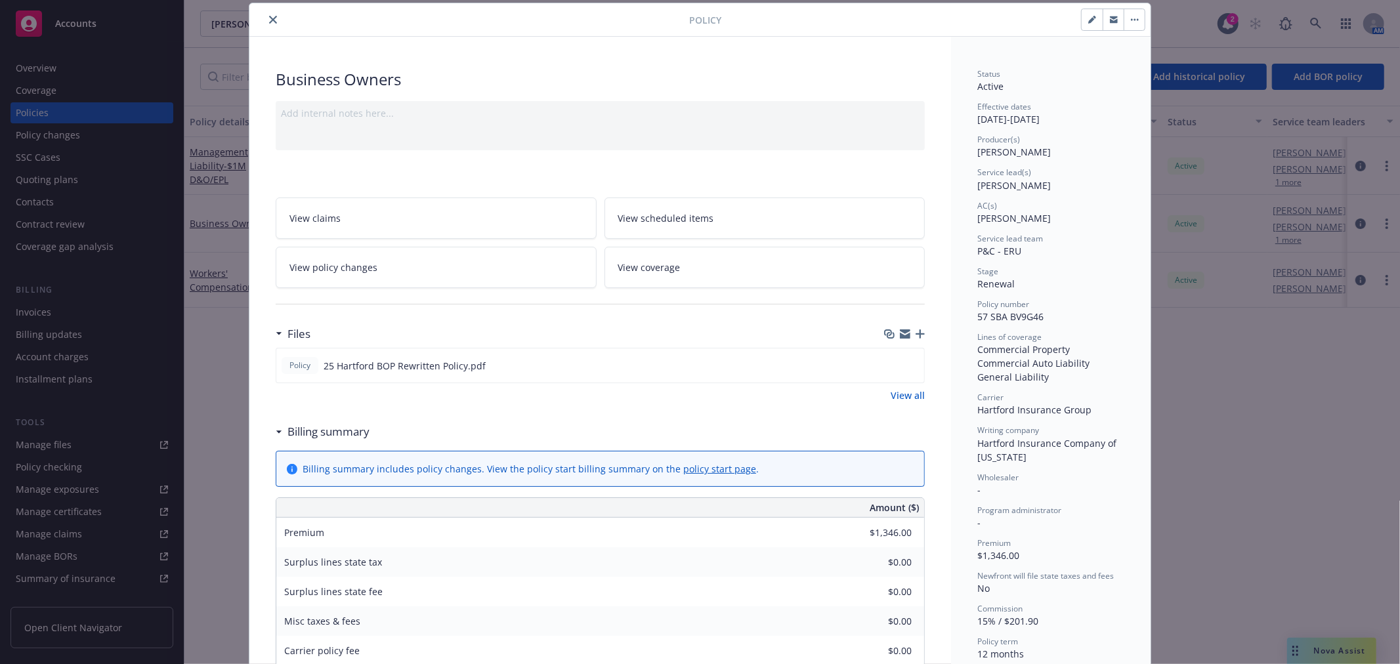
click at [265, 17] on button "close" at bounding box center [273, 20] width 16 height 16
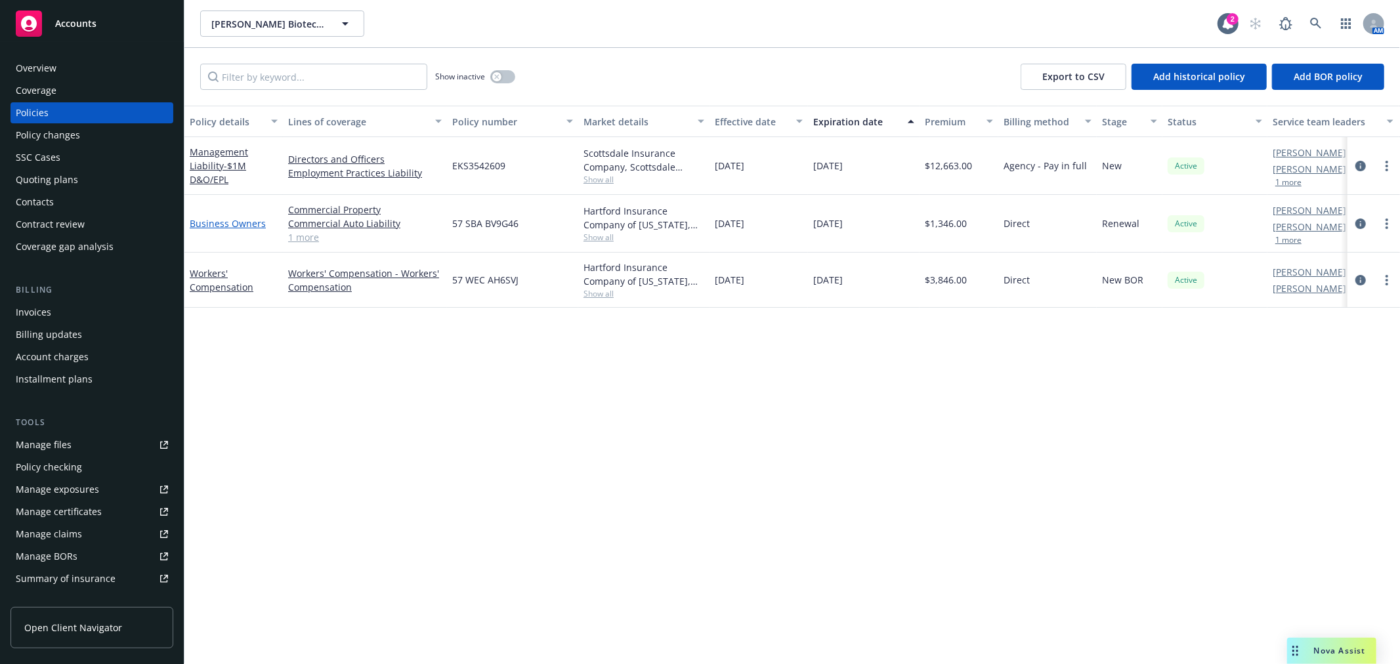
click at [222, 224] on link "Business Owners" at bounding box center [228, 223] width 76 height 12
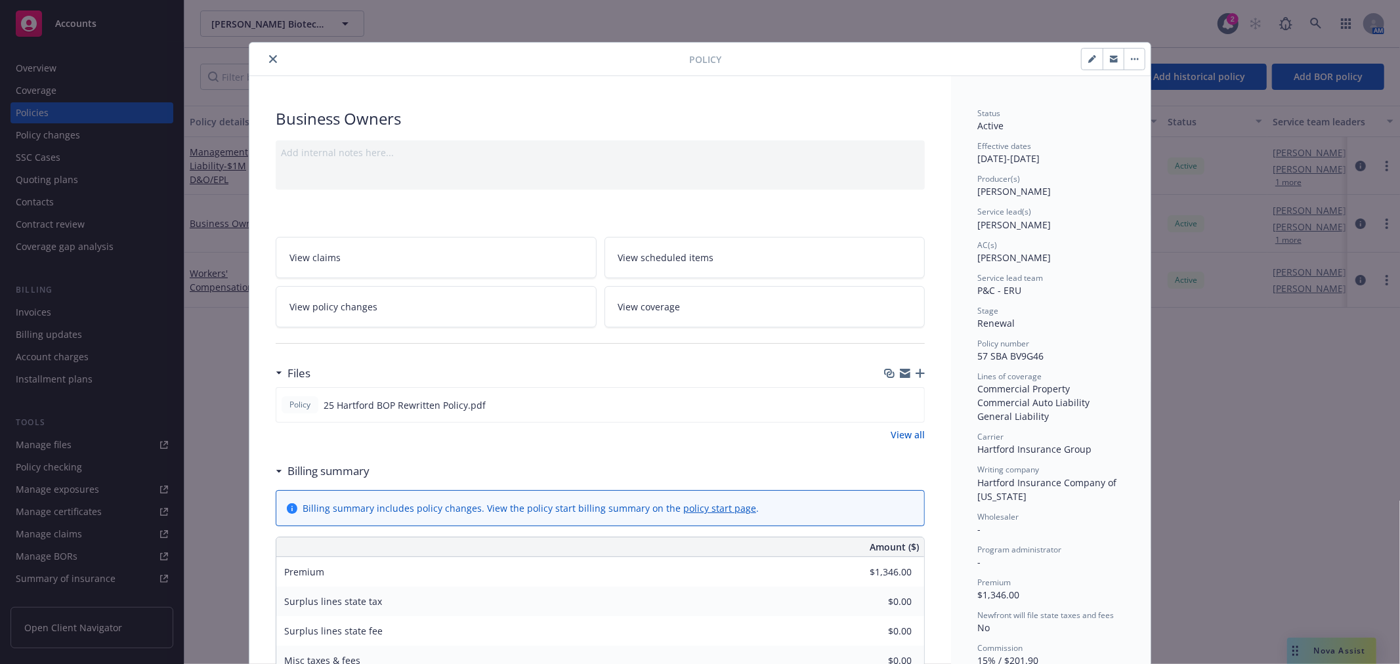
scroll to position [39, 0]
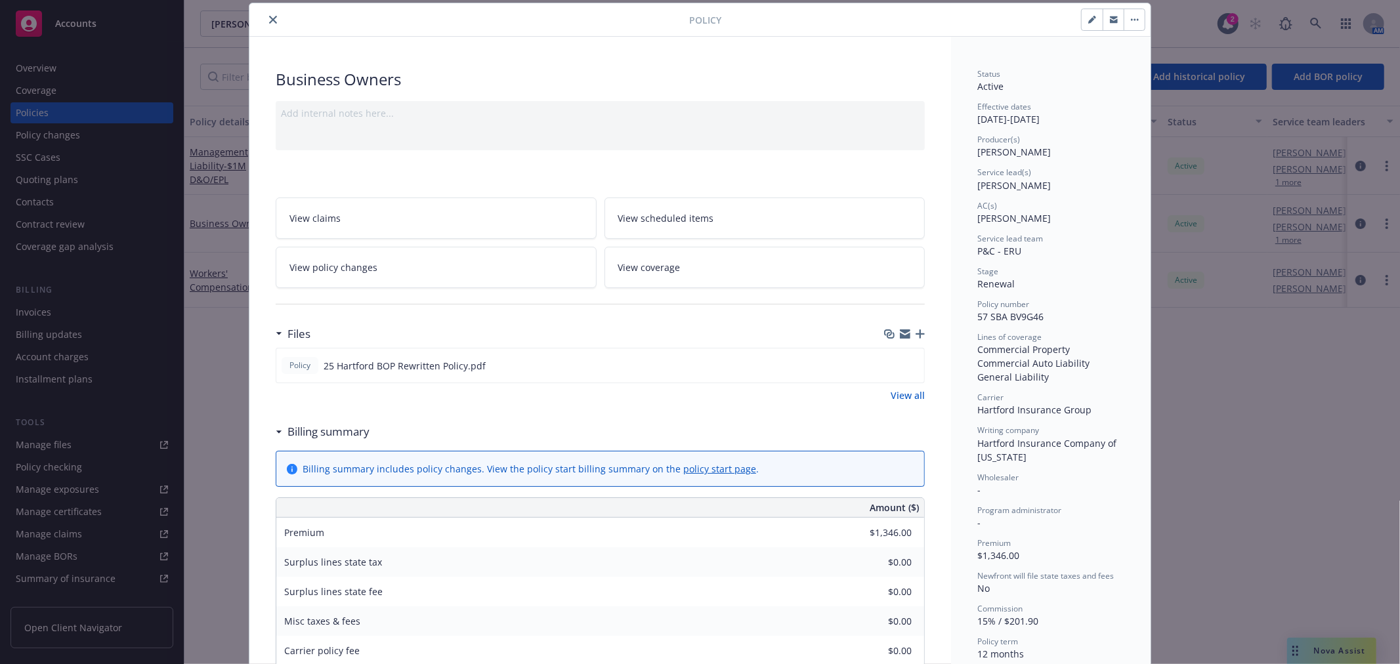
click at [269, 17] on icon "close" at bounding box center [273, 20] width 8 height 8
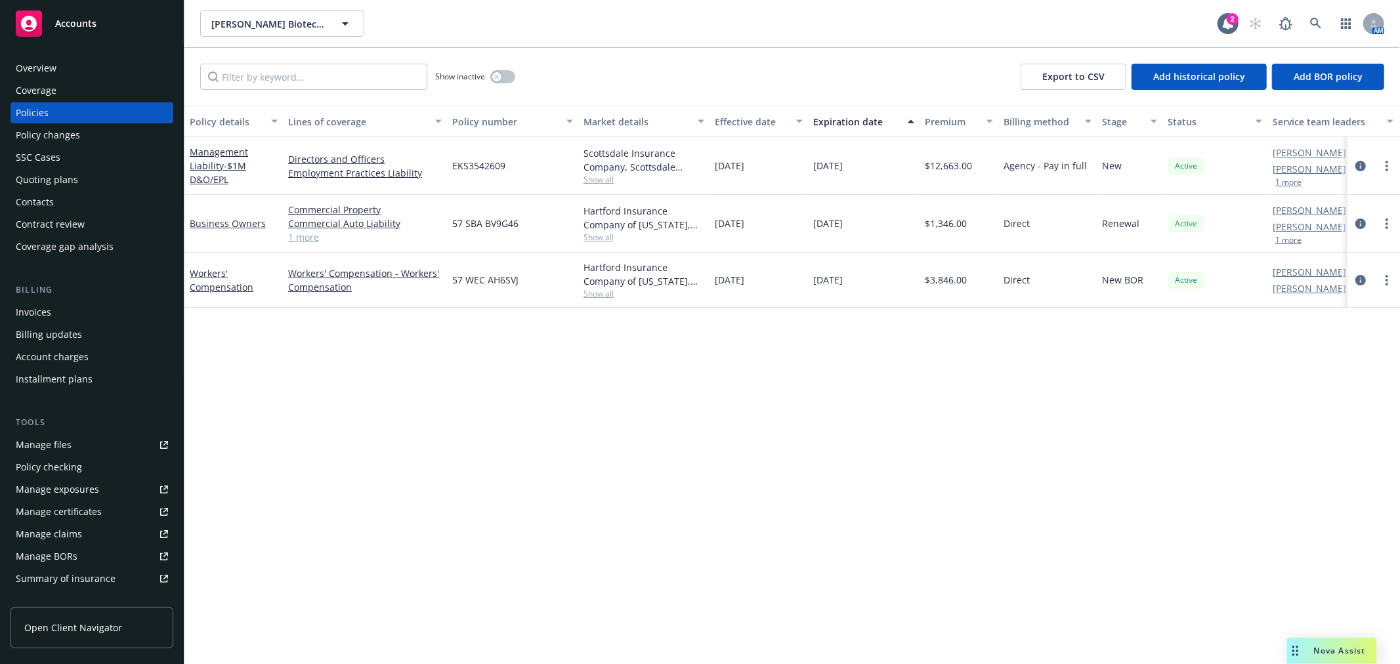
click at [41, 5] on link "Accounts" at bounding box center [92, 23] width 163 height 37
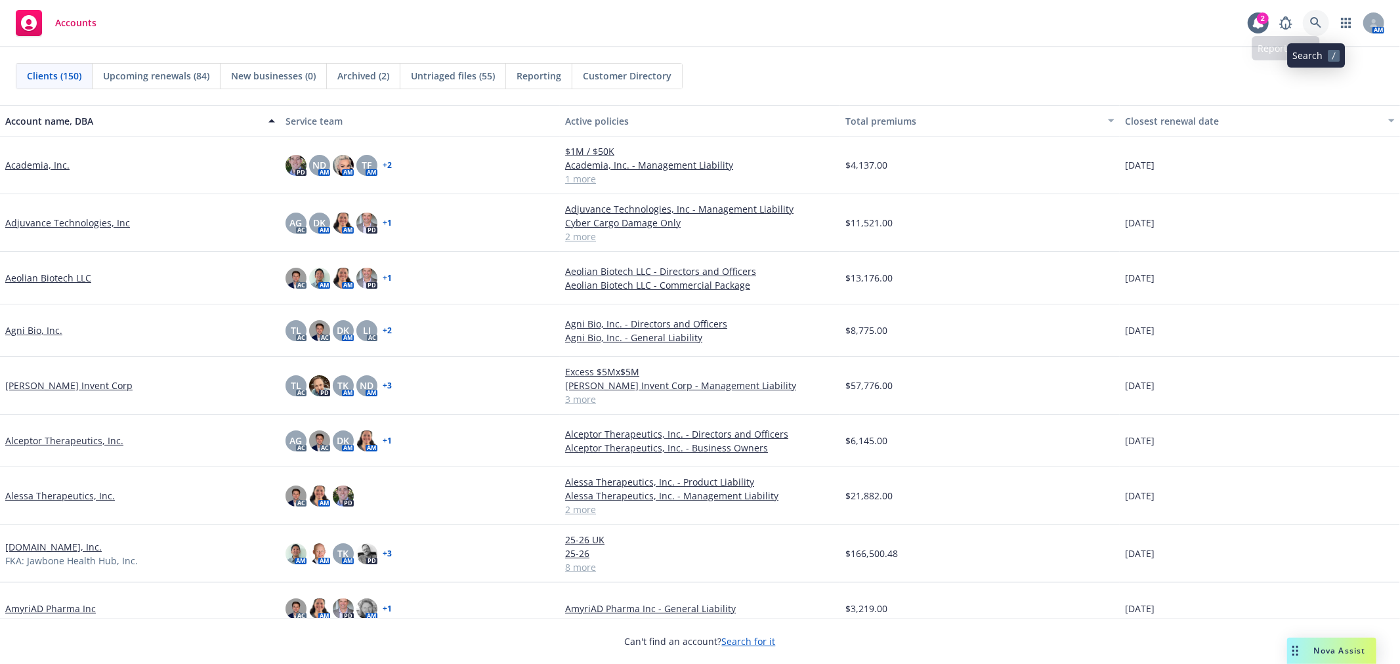
click at [1317, 28] on icon at bounding box center [1316, 23] width 12 height 12
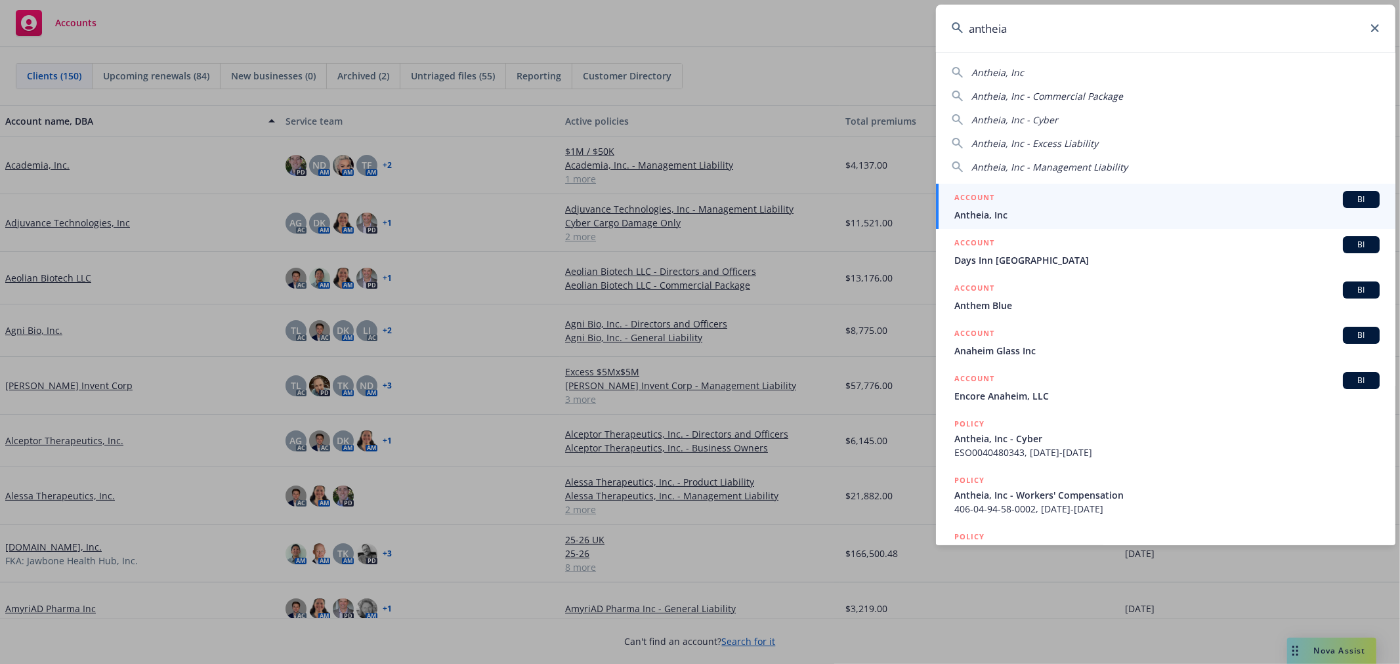
type input "antheia"
click at [996, 210] on span "Antheia, Inc" at bounding box center [1166, 215] width 425 height 14
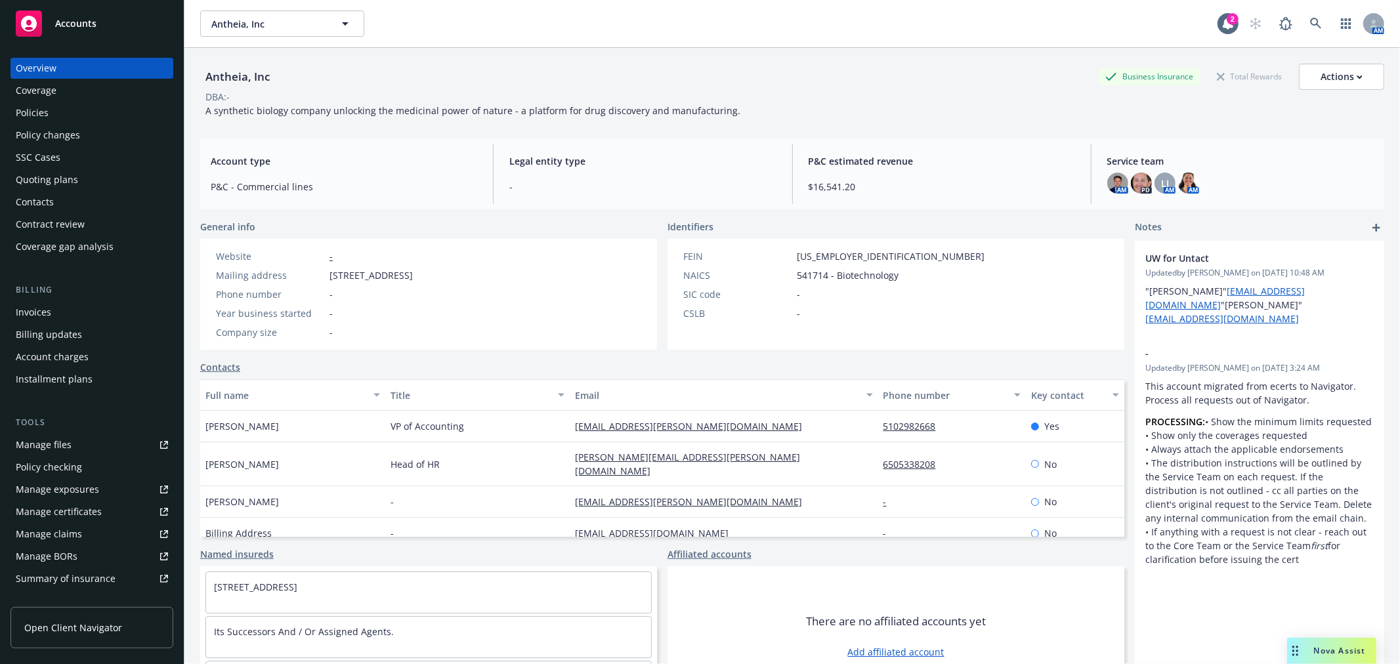
click at [102, 120] on div "Policies" at bounding box center [92, 112] width 152 height 21
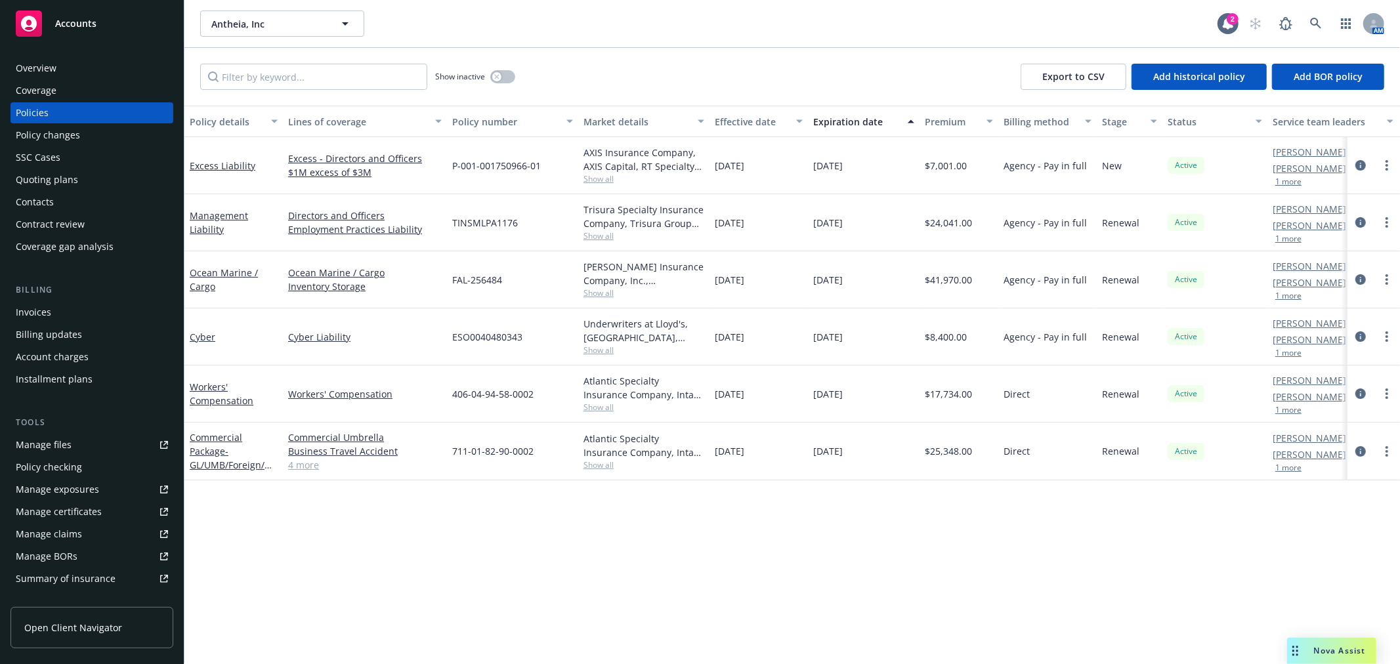
click at [60, 134] on div "Policy changes" at bounding box center [48, 135] width 64 height 21
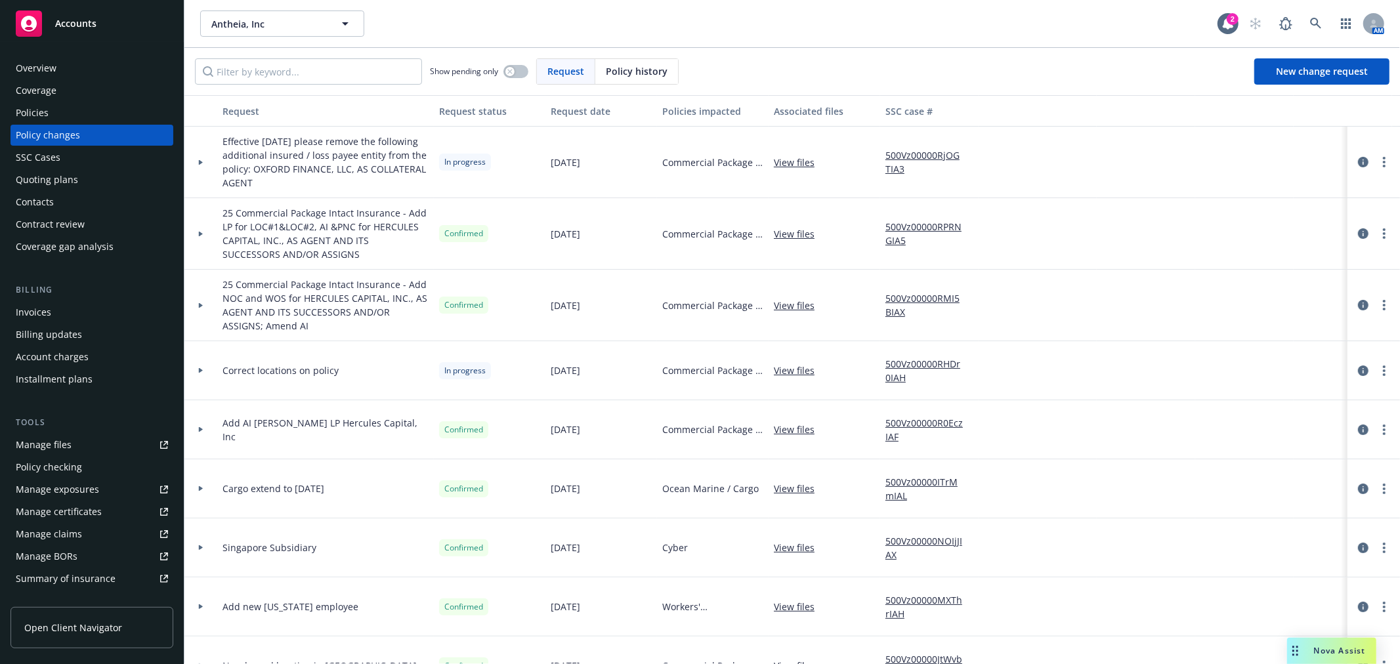
click at [199, 237] on div at bounding box center [200, 234] width 33 height 72
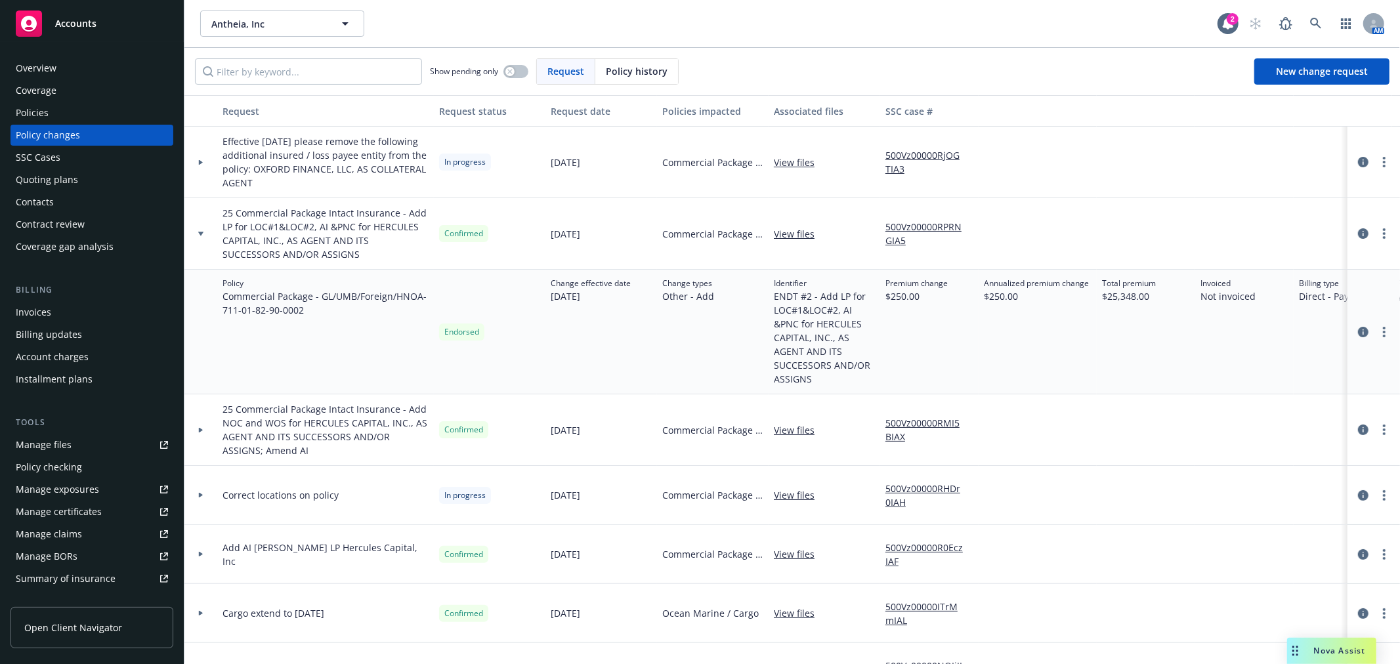
click at [192, 224] on div at bounding box center [200, 234] width 33 height 72
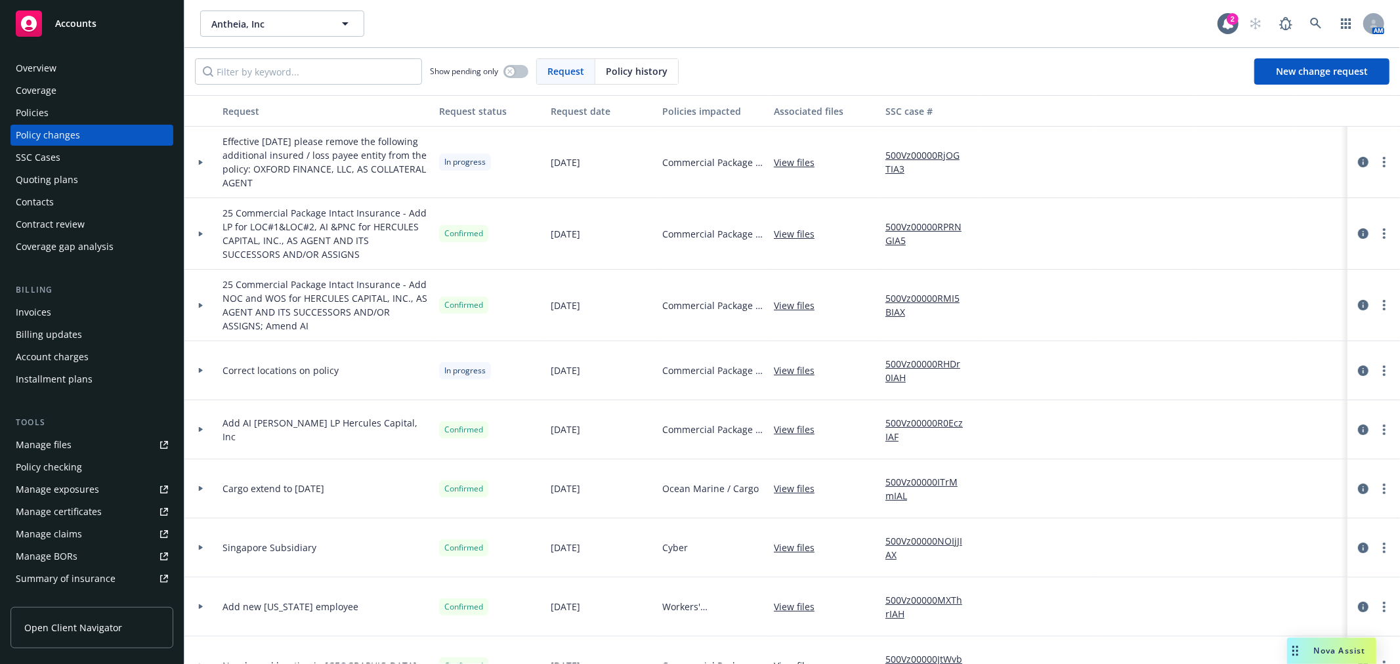
click at [1377, 241] on div at bounding box center [1374, 234] width 42 height 16
click at [1383, 234] on circle "more" at bounding box center [1384, 233] width 3 height 3
click at [1358, 230] on icon "circleInformation" at bounding box center [1363, 233] width 11 height 11
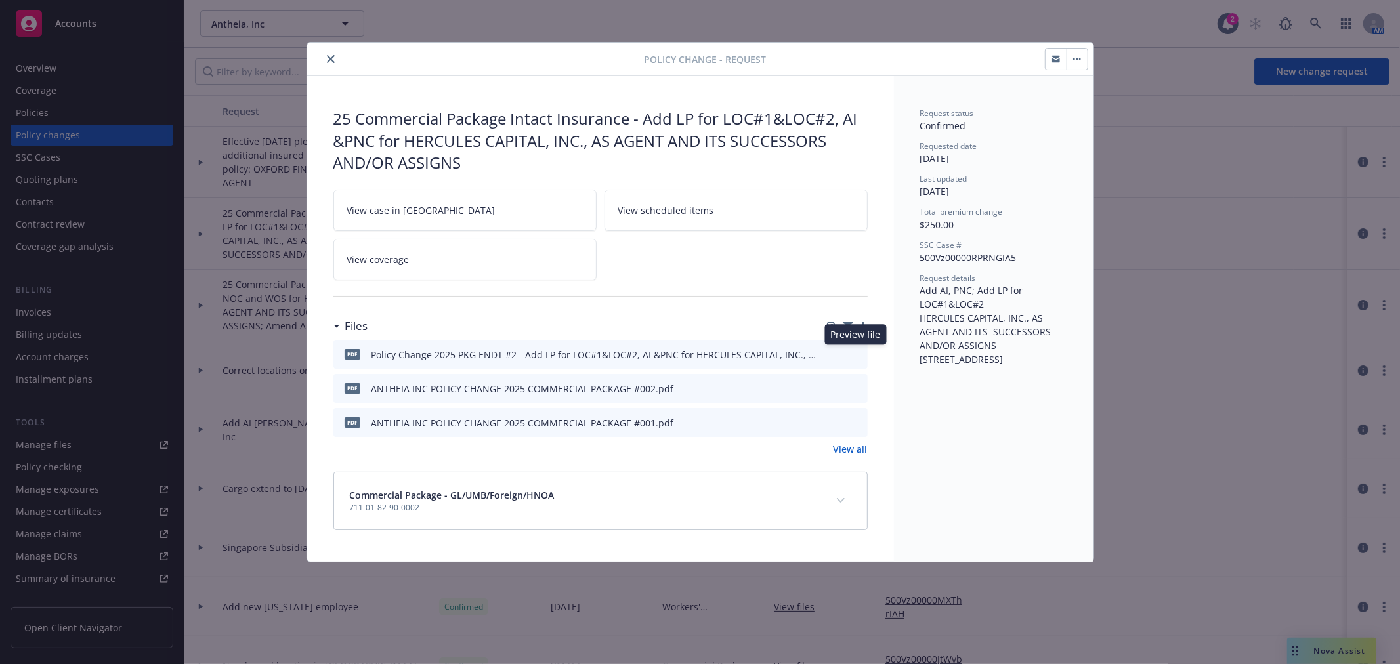
click at [858, 353] on icon "preview file" at bounding box center [855, 353] width 12 height 9
click at [860, 419] on icon "preview file" at bounding box center [855, 421] width 12 height 9
click at [861, 389] on icon "preview file" at bounding box center [855, 387] width 12 height 9
click at [857, 419] on icon "preview file" at bounding box center [855, 421] width 12 height 9
click at [329, 60] on icon "close" at bounding box center [331, 59] width 8 height 8
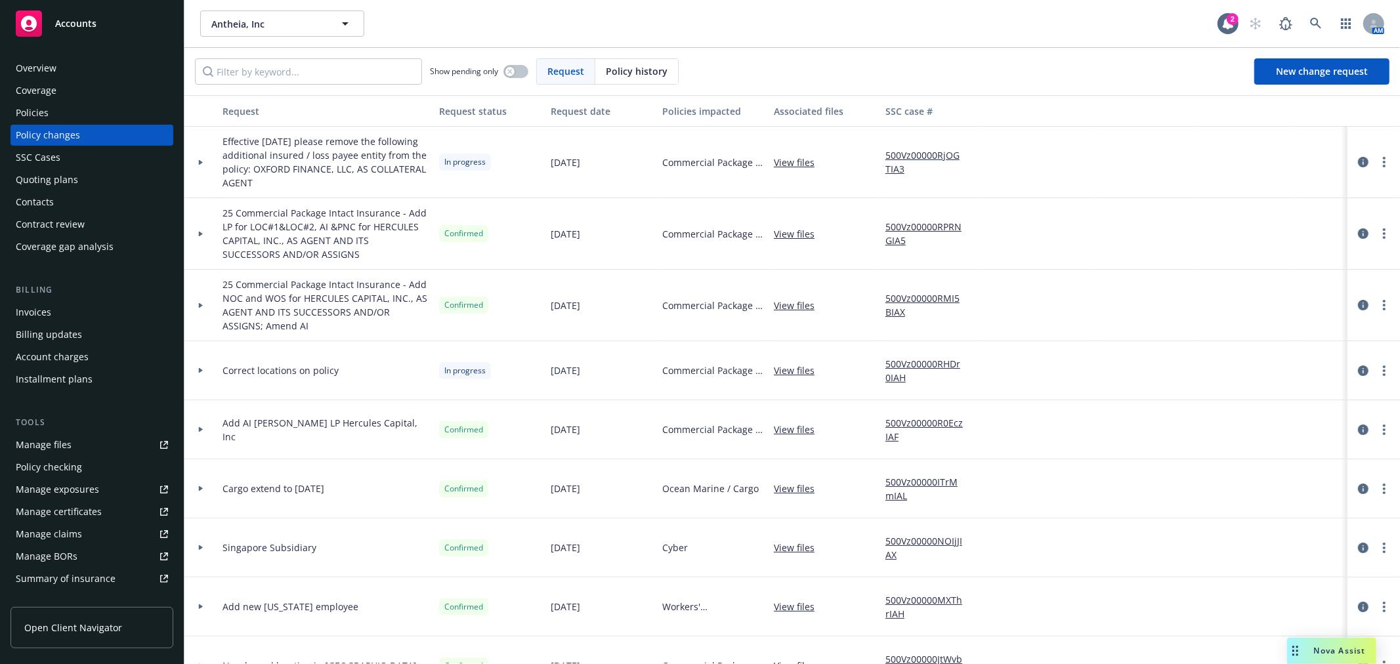
click at [203, 372] on icon at bounding box center [200, 370] width 5 height 5
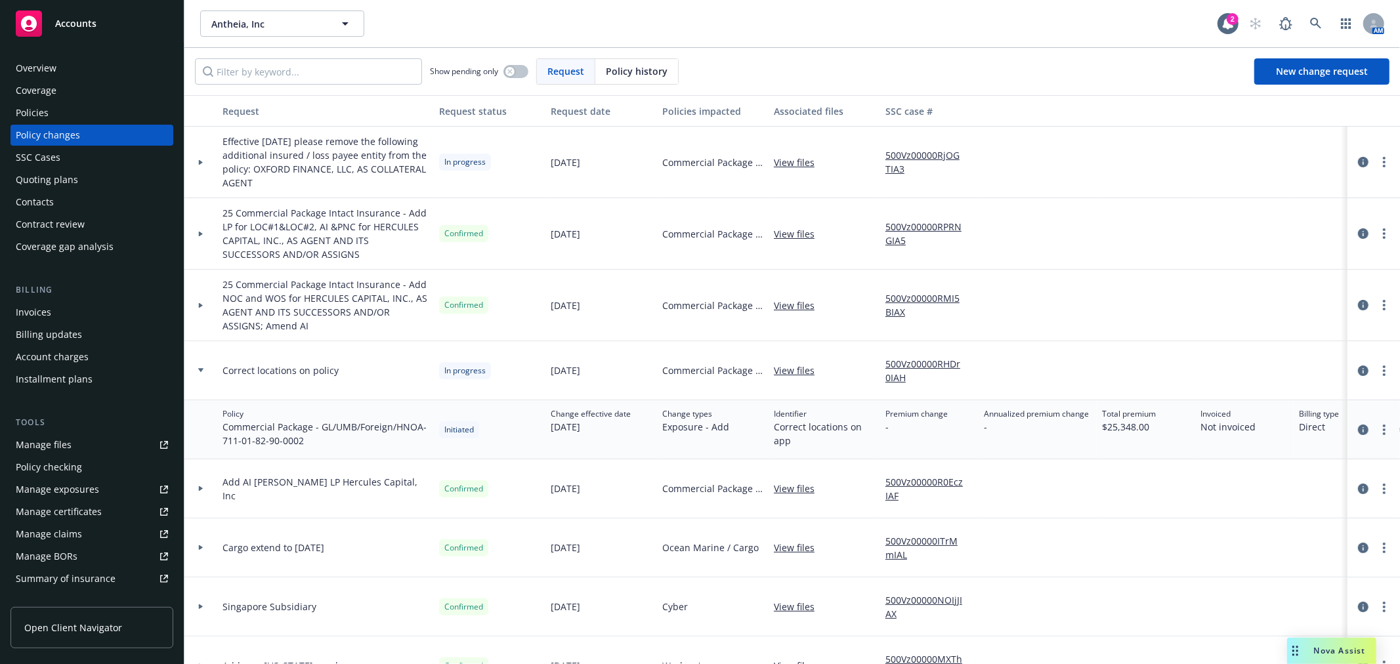
click at [207, 372] on div at bounding box center [201, 370] width 22 height 5
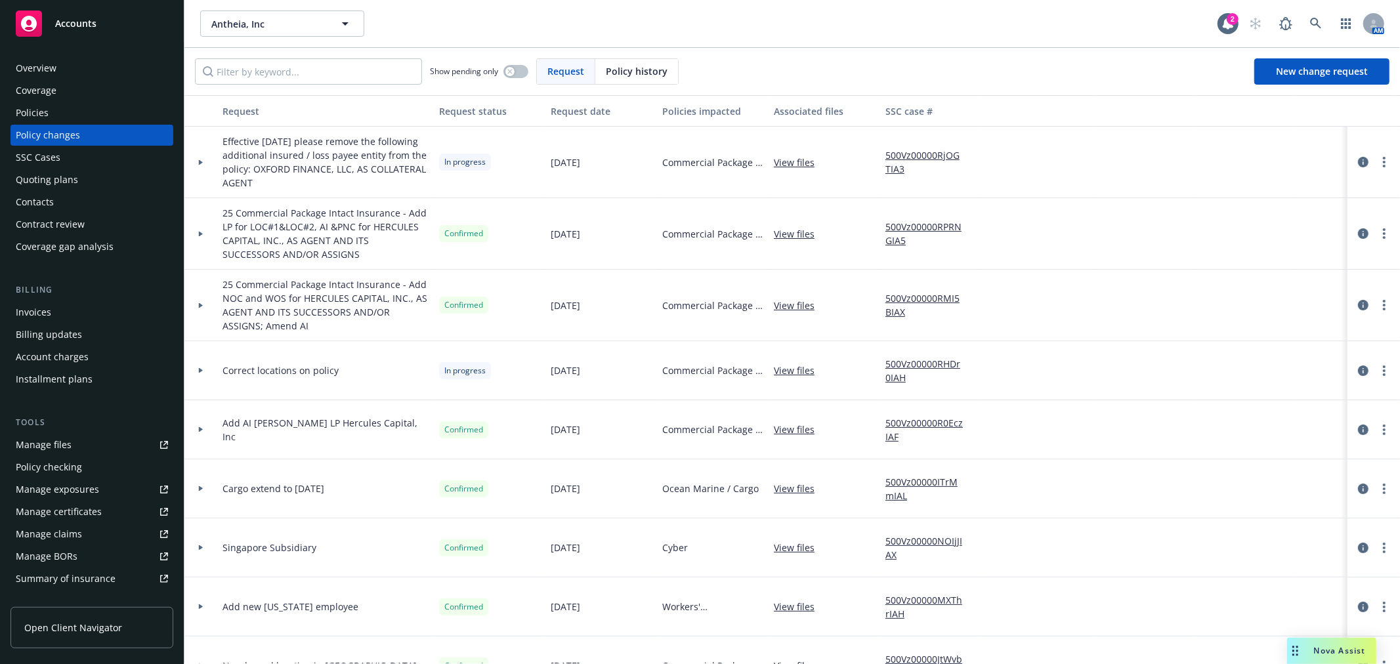
click at [207, 372] on div at bounding box center [201, 370] width 22 height 5
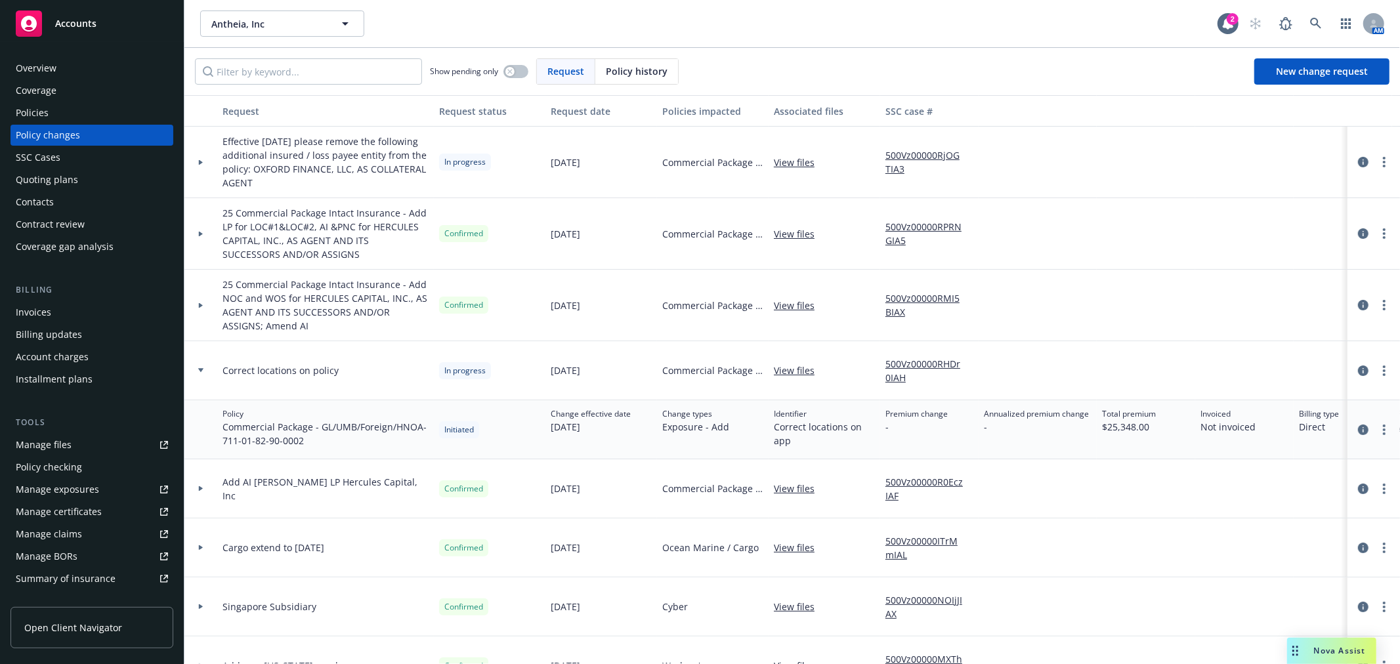
click at [207, 372] on div at bounding box center [201, 370] width 22 height 5
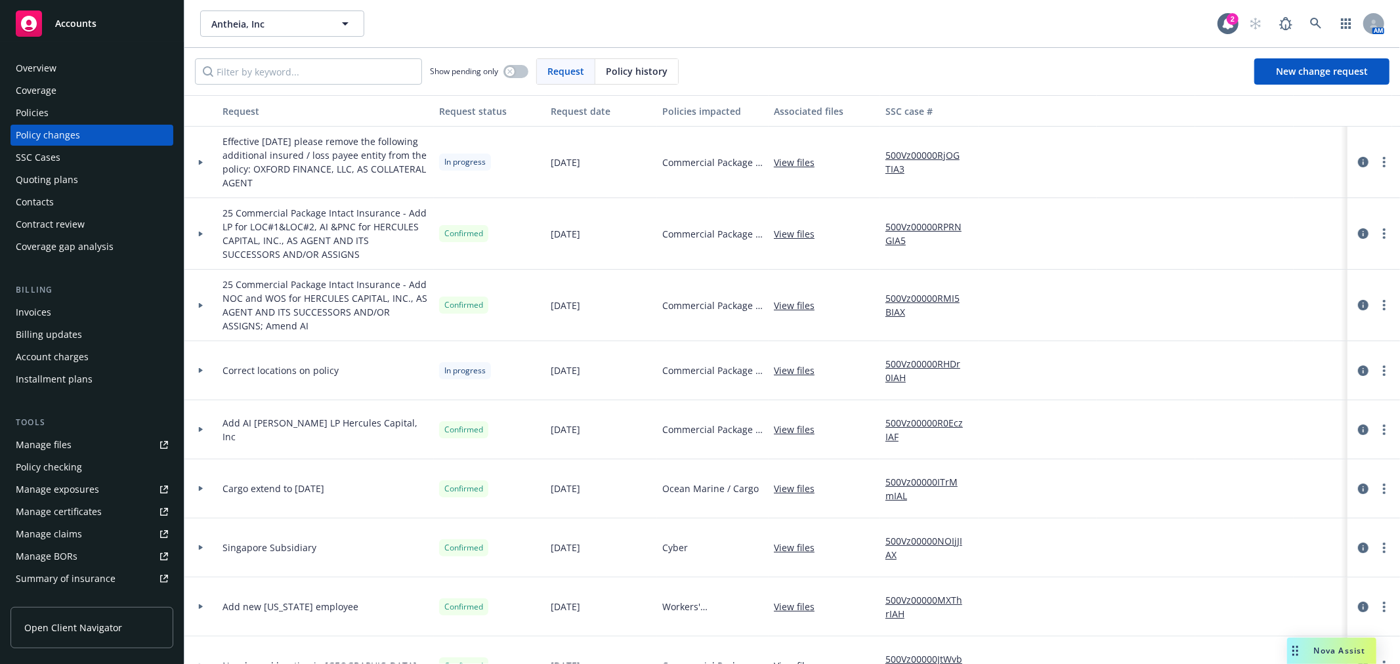
click at [792, 372] on link "View files" at bounding box center [799, 371] width 51 height 14
click at [1376, 366] on link "more" at bounding box center [1384, 371] width 16 height 16
click at [212, 372] on div at bounding box center [200, 370] width 33 height 59
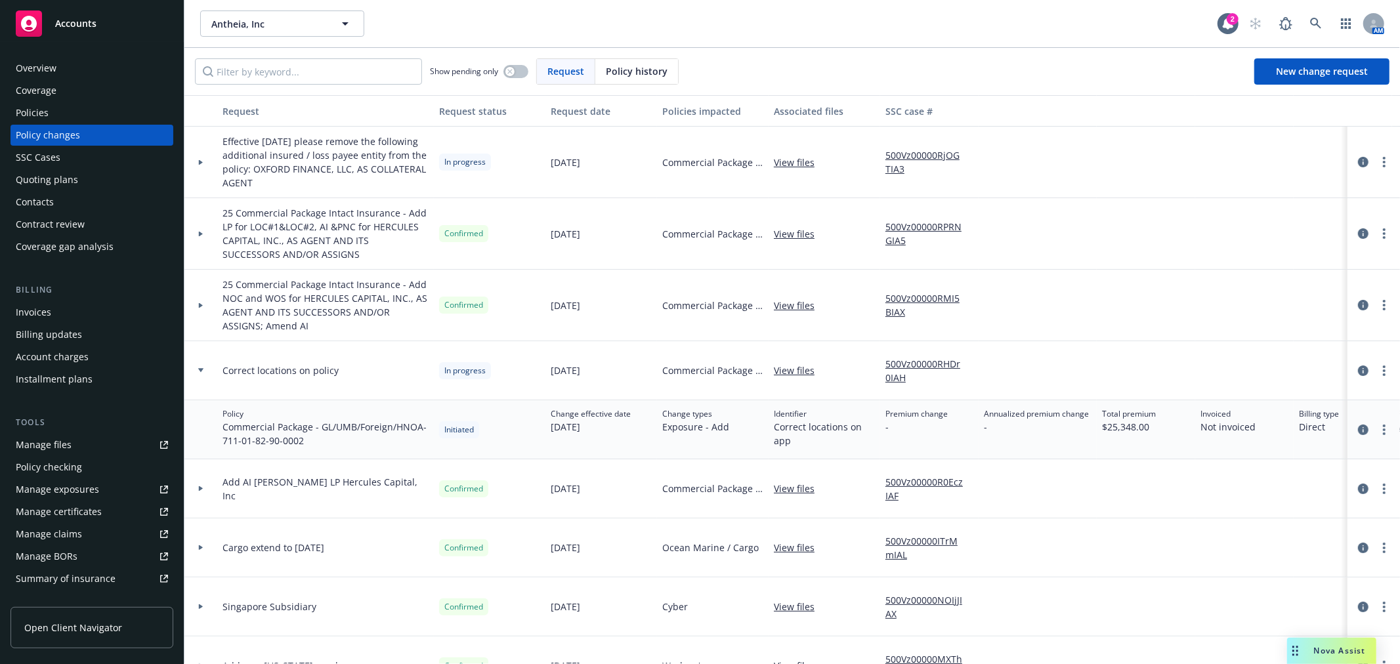
click at [200, 373] on div at bounding box center [200, 370] width 33 height 59
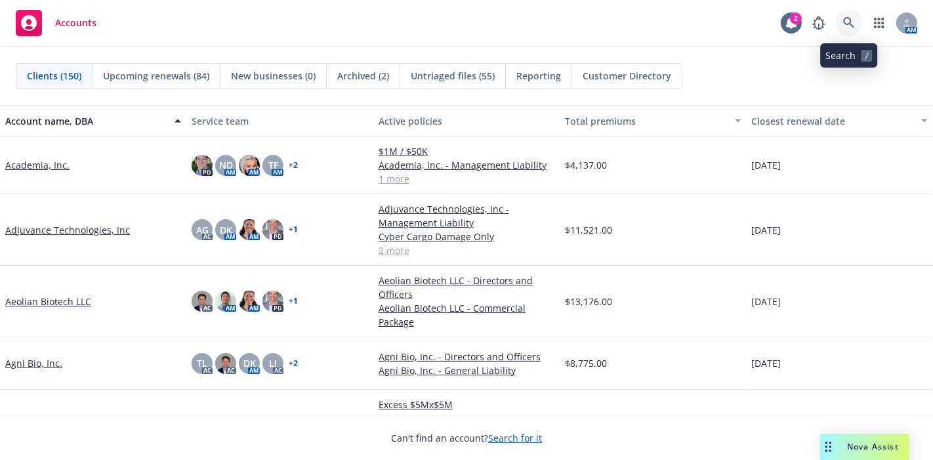
click at [851, 19] on icon at bounding box center [849, 23] width 12 height 12
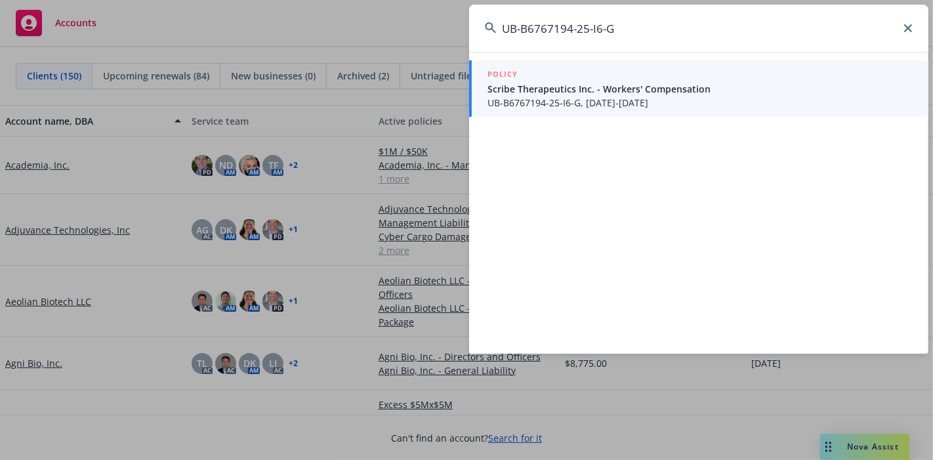
type input "UB-B6767194-25-I6-G"
click at [624, 96] on span "UB-B6767194-25-I6-G, 10/01/2025-10/01/2026" at bounding box center [700, 103] width 425 height 14
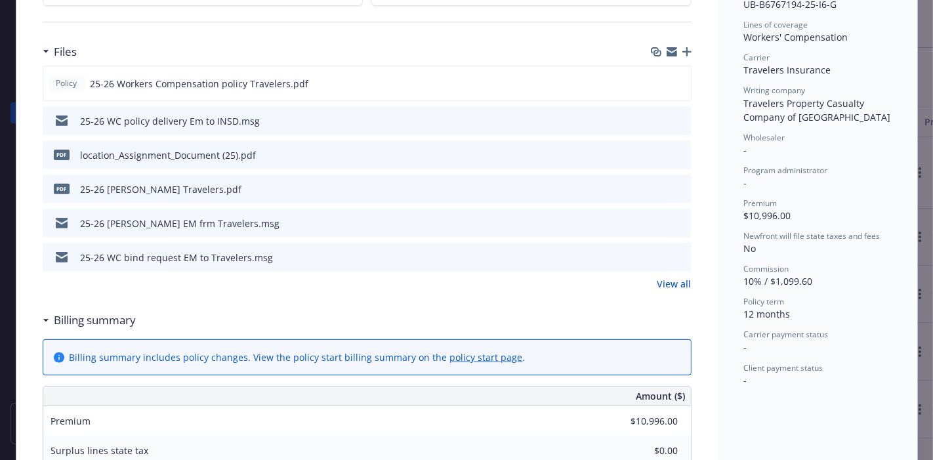
scroll to position [364, 0]
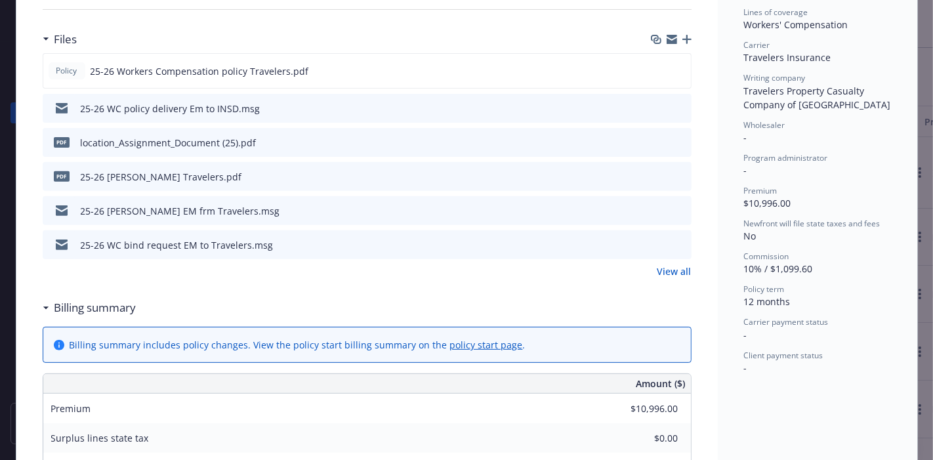
click at [678, 106] on icon "preview file" at bounding box center [679, 107] width 12 height 9
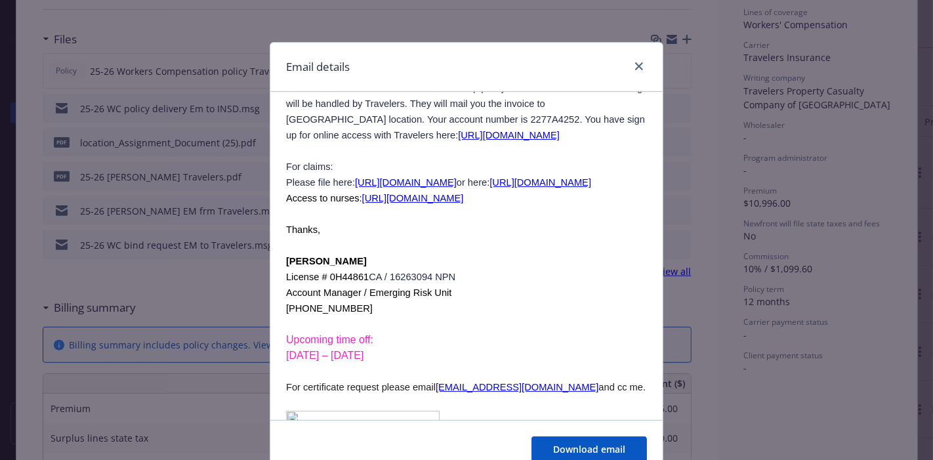
scroll to position [0, 0]
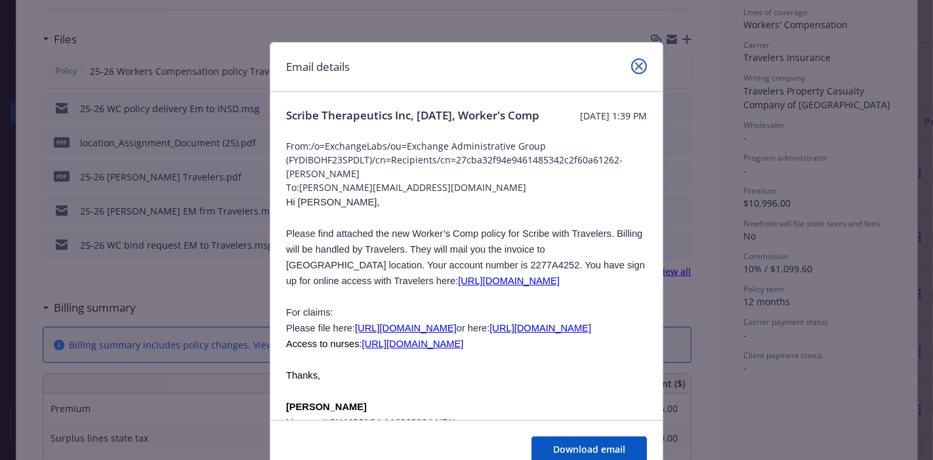
click at [635, 70] on link "close" at bounding box center [639, 66] width 16 height 16
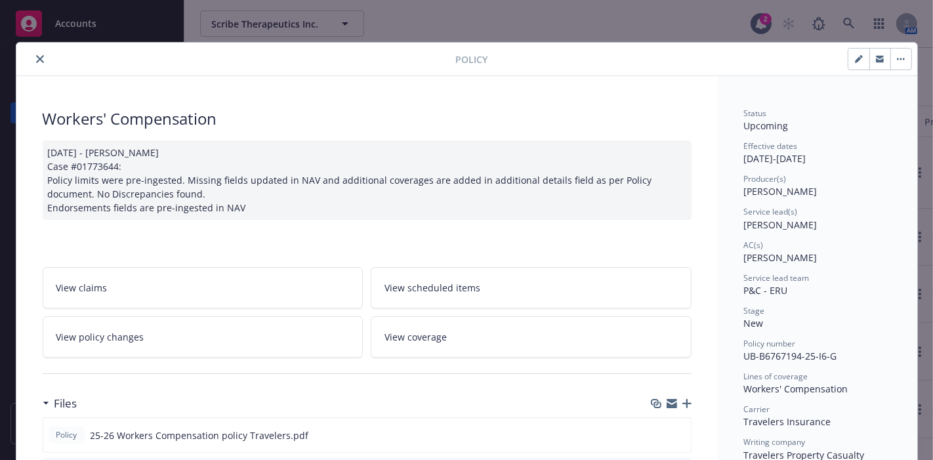
drag, startPoint x: 33, startPoint y: 60, endPoint x: 121, endPoint y: 52, distance: 89.0
click at [36, 59] on icon "close" at bounding box center [40, 59] width 8 height 8
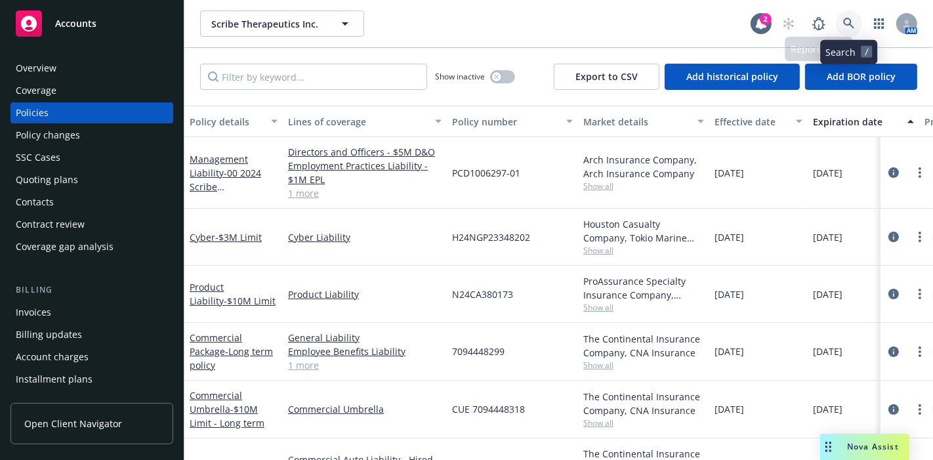
click at [850, 24] on icon at bounding box center [848, 23] width 11 height 11
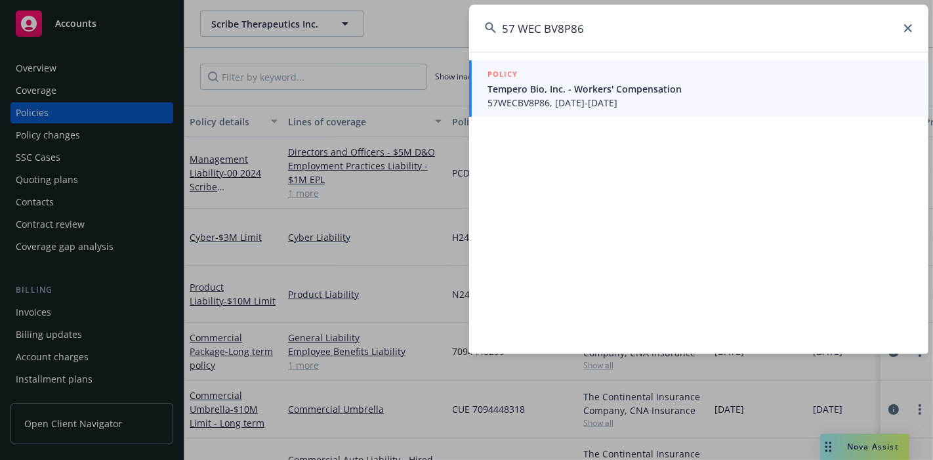
type input "57 WEC BV8P86"
click at [598, 102] on span "57WECBV8P86, 09/05/2025-06/20/2026" at bounding box center [700, 103] width 425 height 14
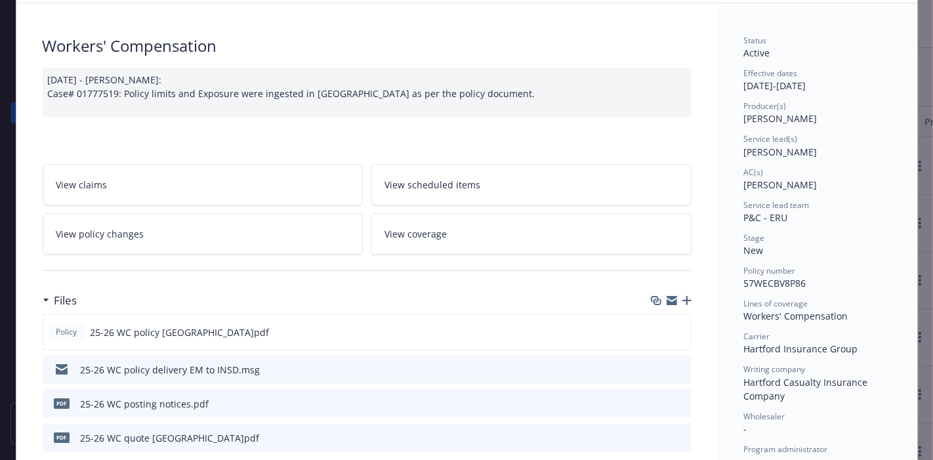
scroll to position [146, 0]
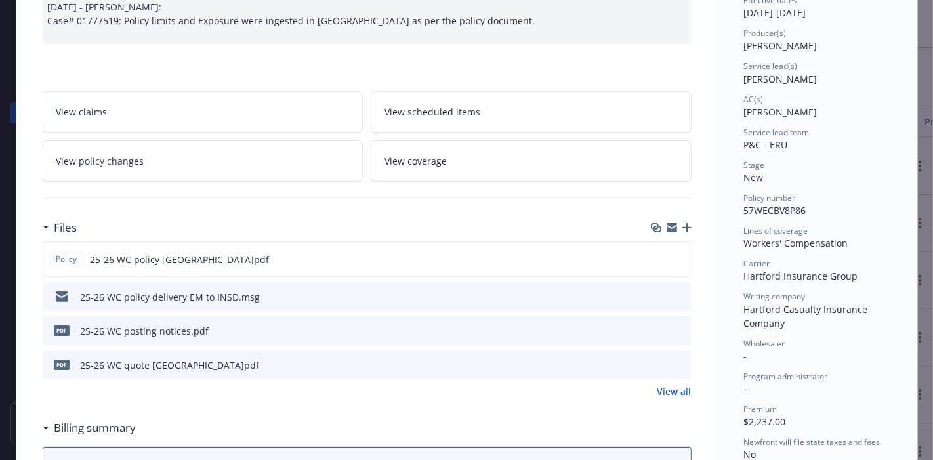
click at [674, 293] on icon "preview file" at bounding box center [679, 295] width 12 height 9
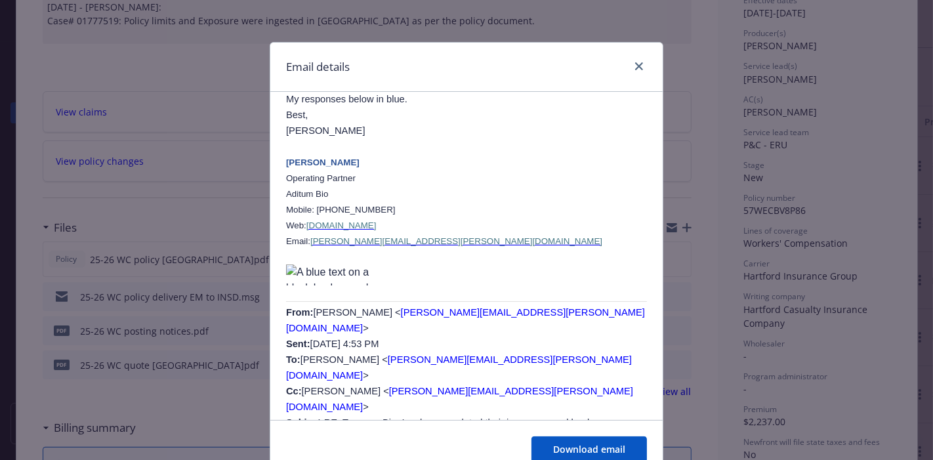
scroll to position [1823, 0]
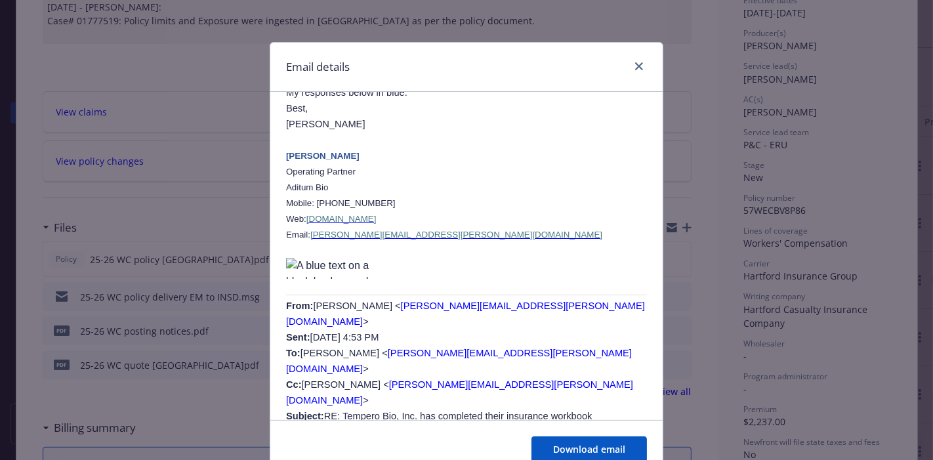
click at [627, 72] on div at bounding box center [636, 66] width 21 height 17
click at [631, 70] on link "close" at bounding box center [639, 66] width 16 height 16
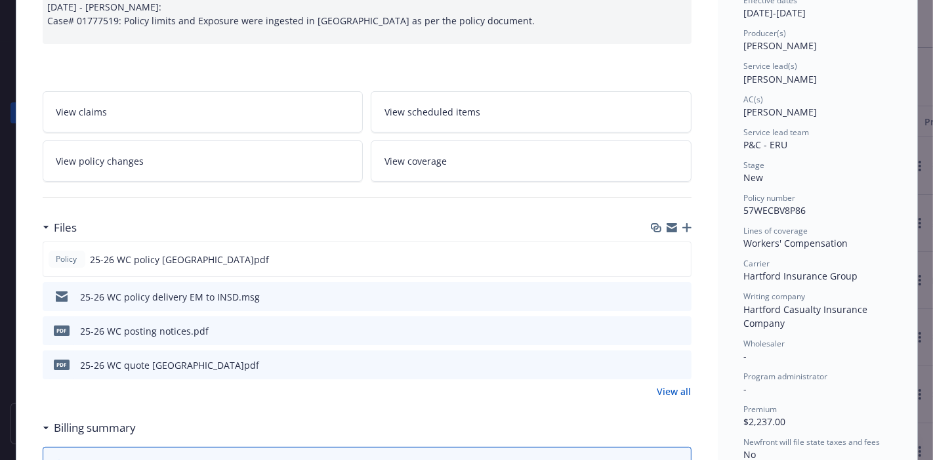
scroll to position [0, 0]
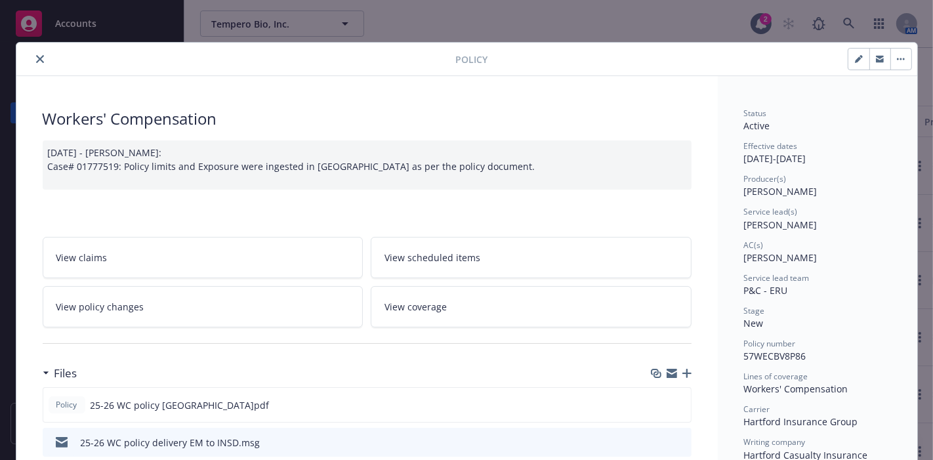
click at [36, 60] on icon "close" at bounding box center [40, 59] width 8 height 8
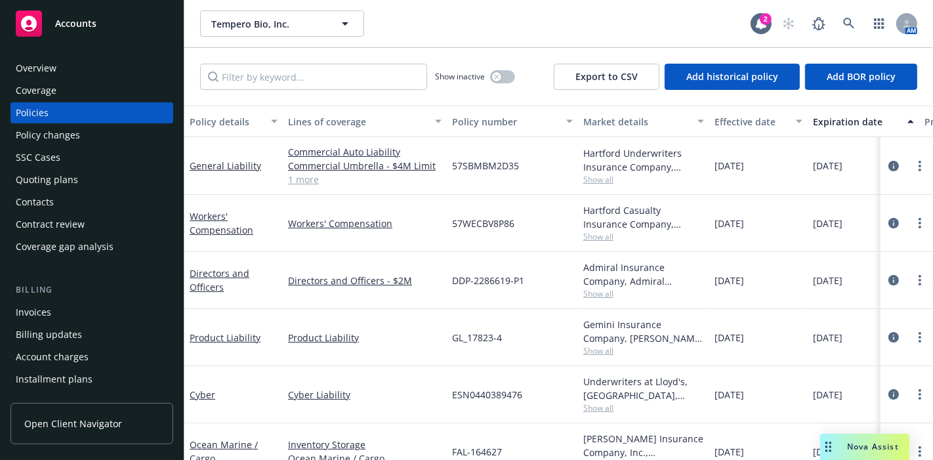
click at [34, 55] on div "Overview Coverage Policies Policy changes SSC Cases Quoting plans Contacts Cont…" at bounding box center [92, 251] width 184 height 418
click at [496, 76] on icon "button" at bounding box center [496, 76] width 5 height 5
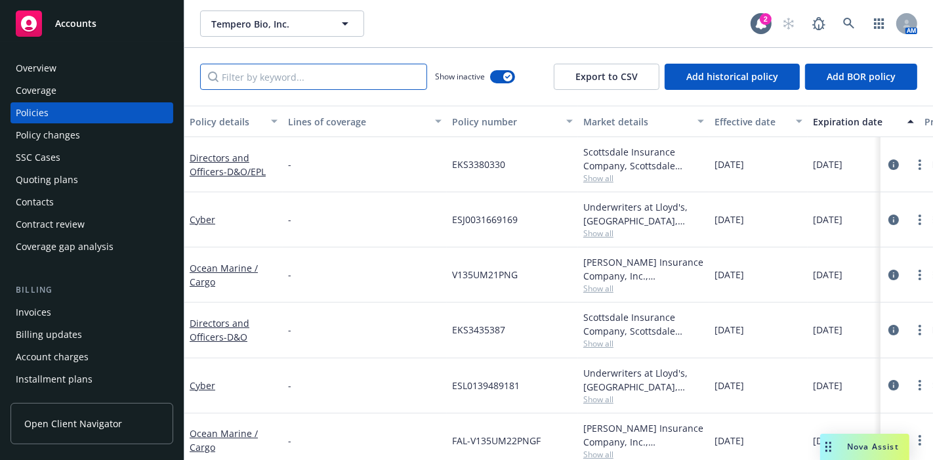
click at [303, 77] on input "Filter by keyword..." at bounding box center [313, 77] width 227 height 26
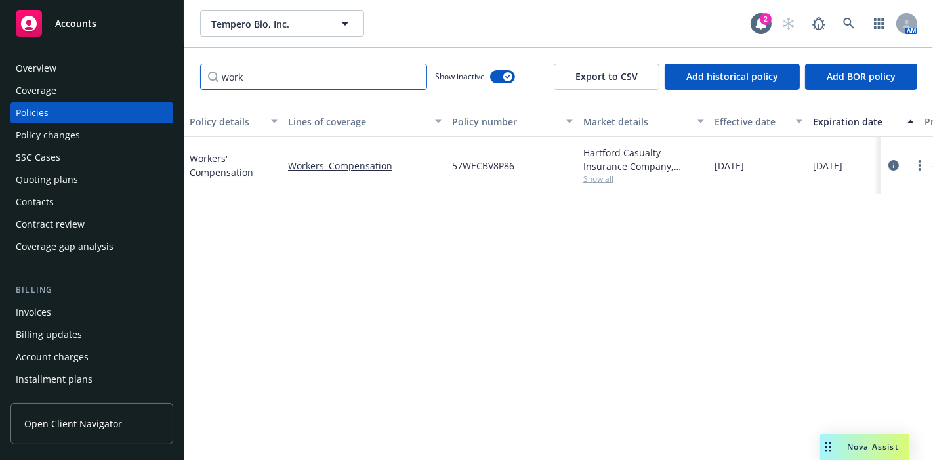
type input "work"
click at [33, 67] on div "Overview" at bounding box center [36, 68] width 41 height 21
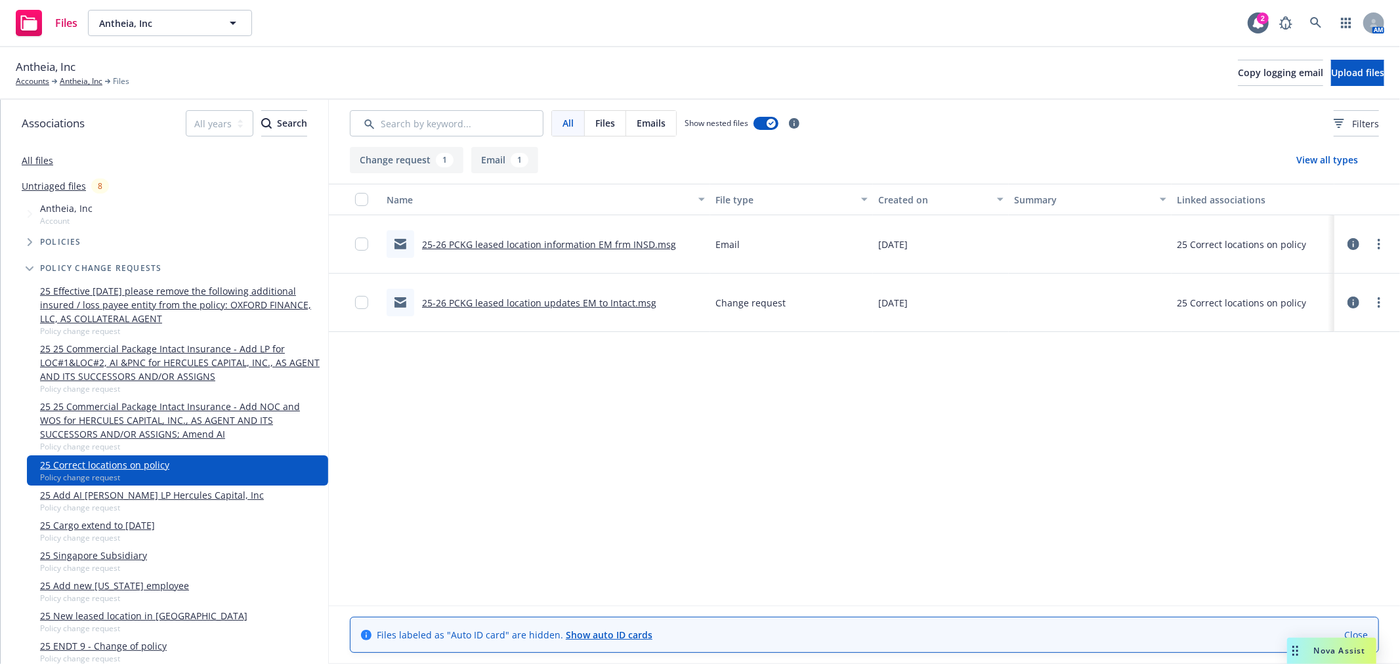
click at [528, 240] on link "25-26 PCKG leased location information EM frm INSD.msg" at bounding box center [549, 244] width 254 height 12
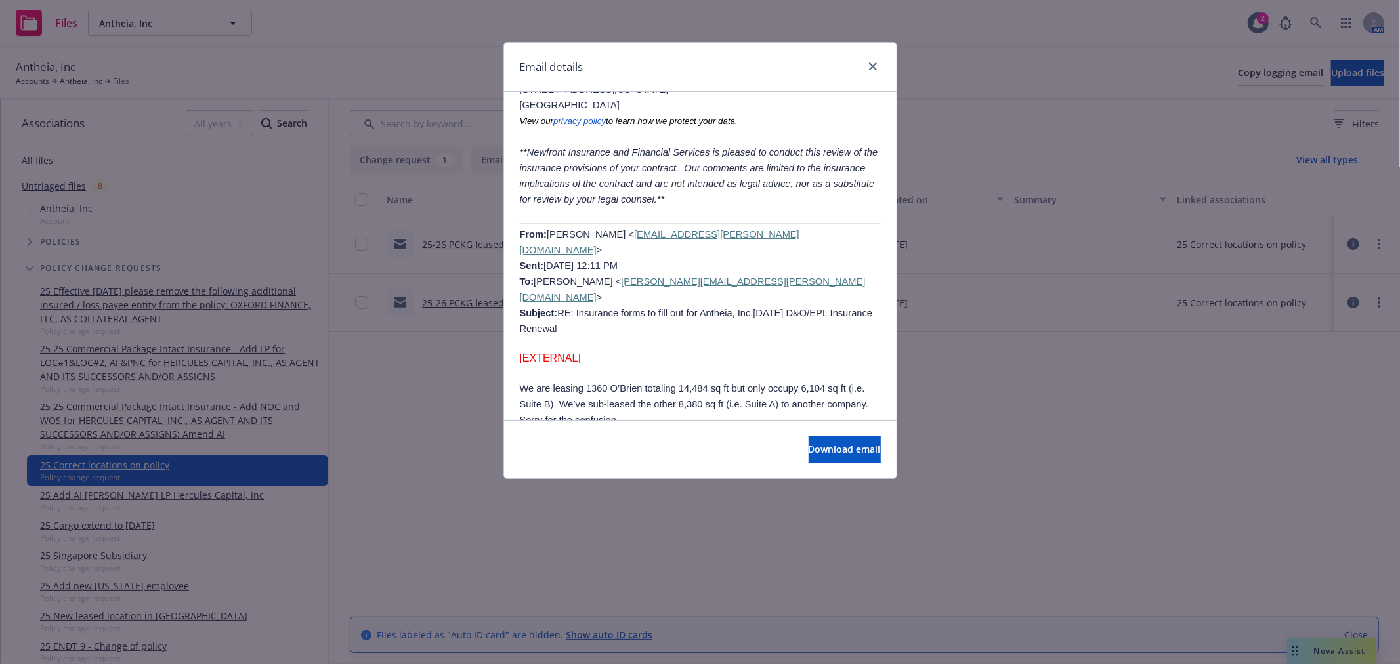
scroll to position [656, 0]
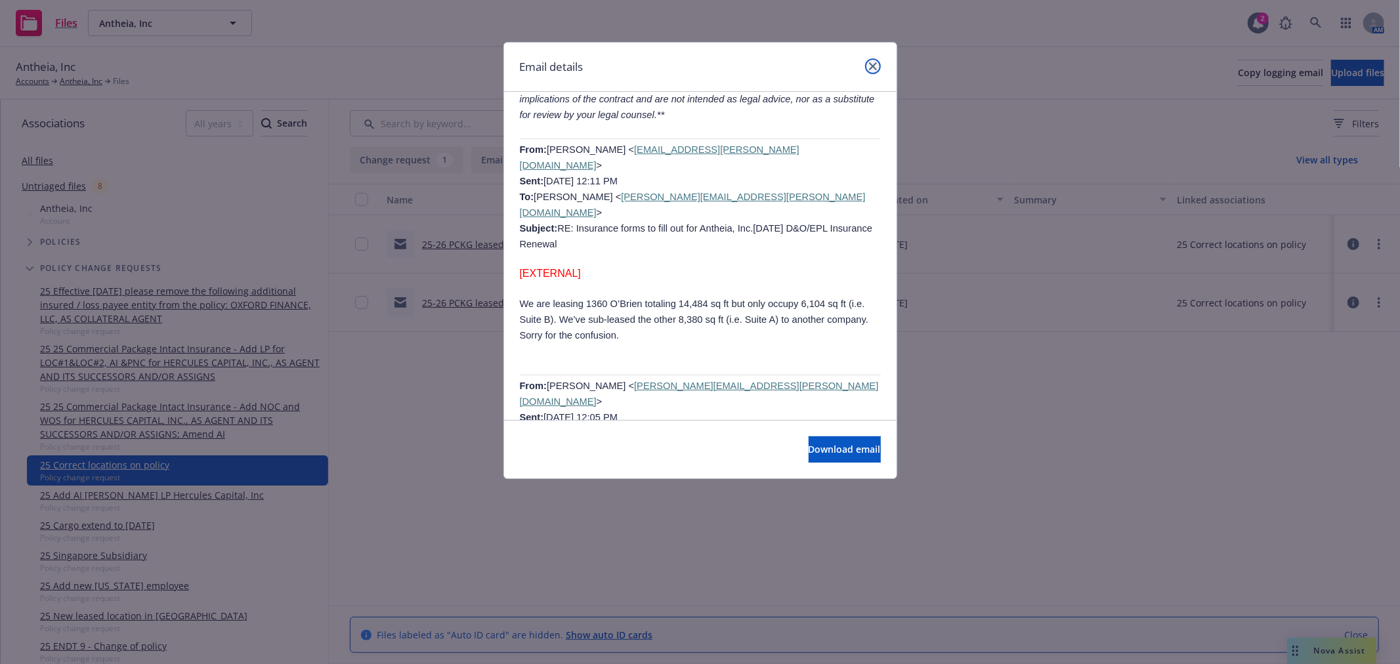
click at [874, 61] on link "close" at bounding box center [873, 66] width 16 height 16
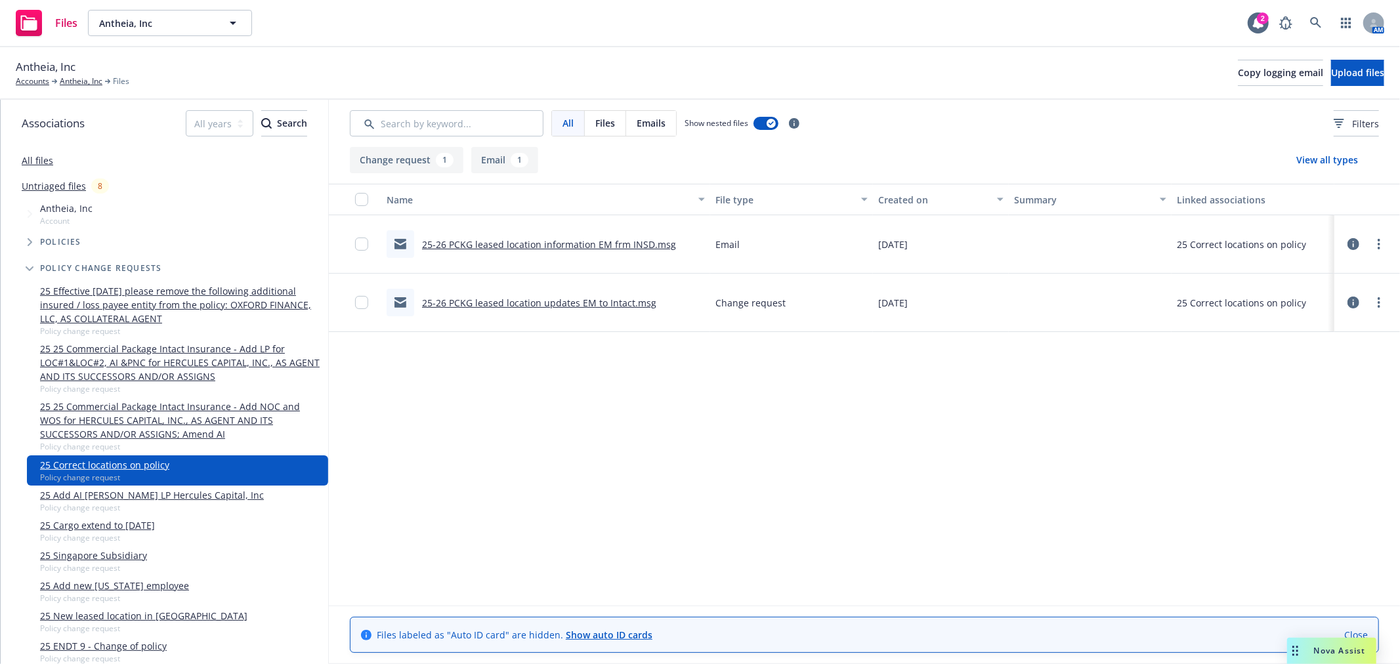
click at [543, 303] on link "25-26 PCKG leased location updates EM to Intact.msg" at bounding box center [539, 303] width 234 height 12
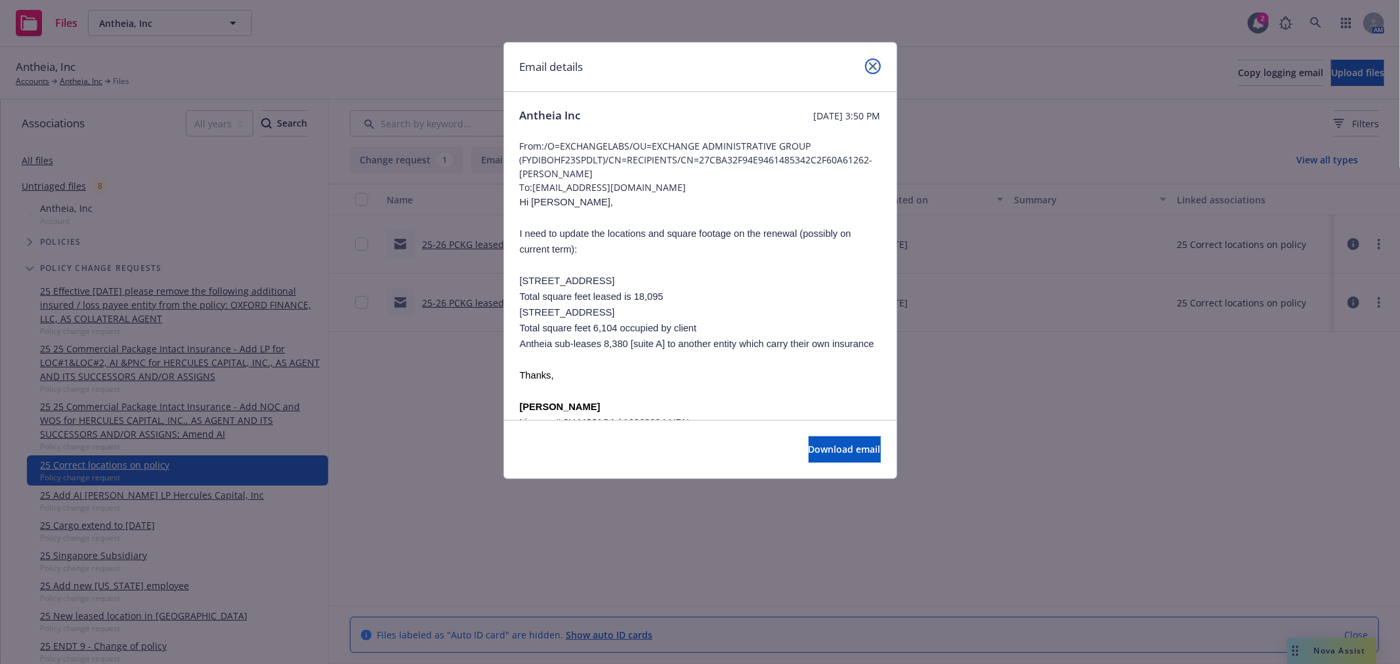
click at [870, 64] on icon "close" at bounding box center [873, 66] width 8 height 8
